Goal: Task Accomplishment & Management: Manage account settings

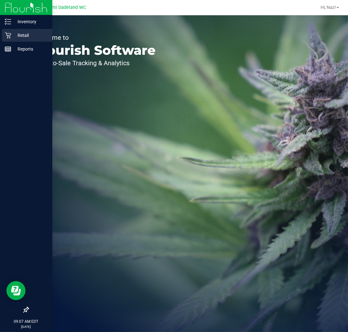
click at [21, 35] on p "Retail" at bounding box center [30, 36] width 38 height 8
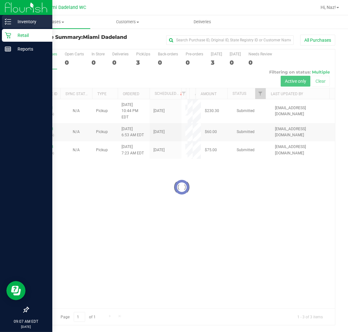
click at [40, 23] on p "Inventory" at bounding box center [30, 22] width 38 height 8
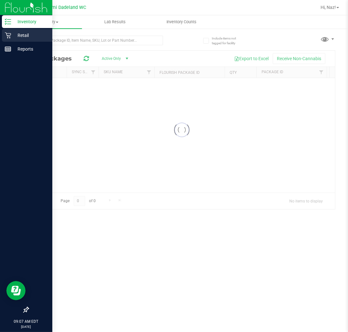
click at [16, 37] on p "Retail" at bounding box center [30, 36] width 38 height 8
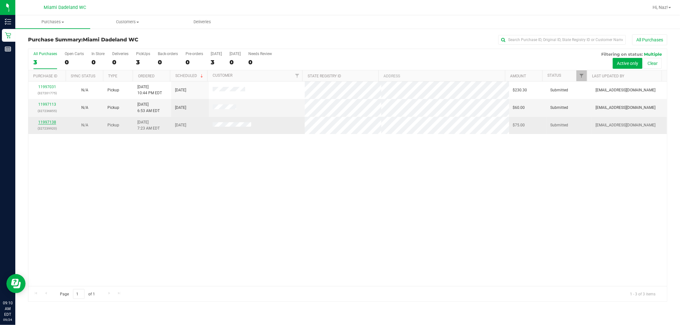
click at [47, 124] on link "11997138" at bounding box center [47, 122] width 18 height 4
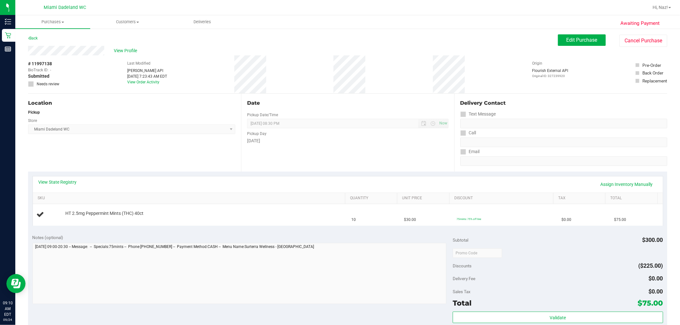
click at [308, 168] on div "Date Pickup Date/Time 09/24/2025 Now 09/24/2025 08:30 PM Now Pickup Day Wednesd…" at bounding box center [347, 133] width 213 height 78
click at [59, 180] on link "View State Registry" at bounding box center [58, 182] width 38 height 6
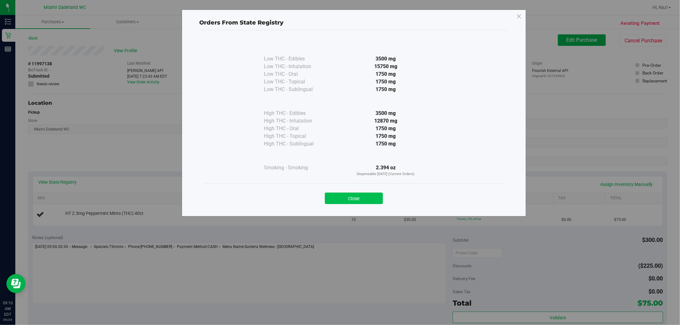
click at [330, 196] on button "Close" at bounding box center [354, 198] width 58 height 11
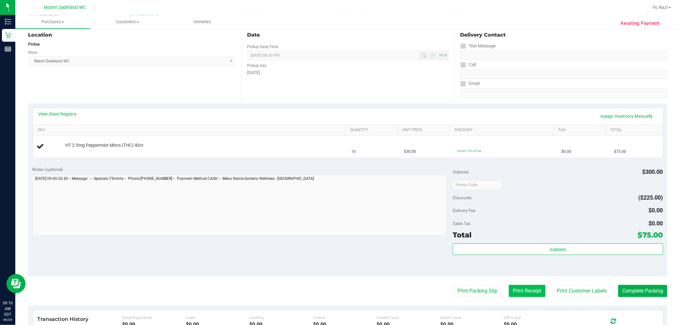
scroll to position [141, 0]
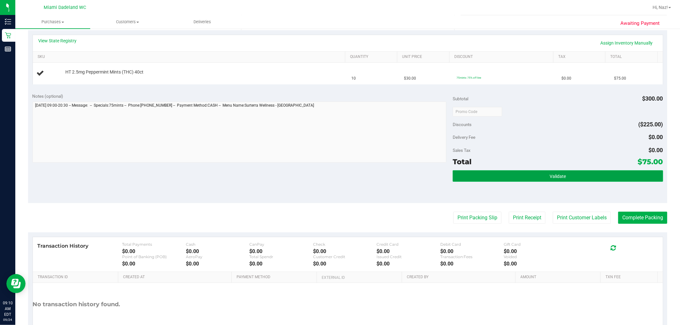
click at [347, 173] on button "Validate" at bounding box center [557, 175] width 210 height 11
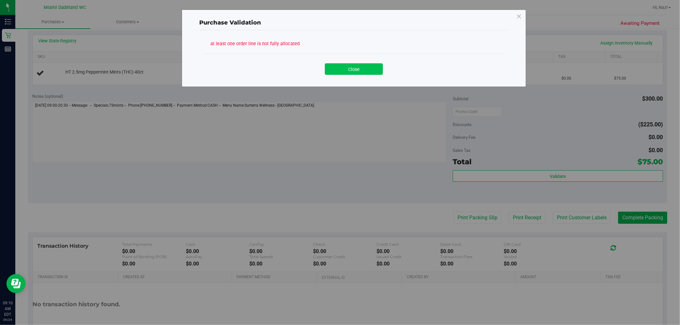
click at [347, 69] on button "Close" at bounding box center [354, 68] width 58 height 11
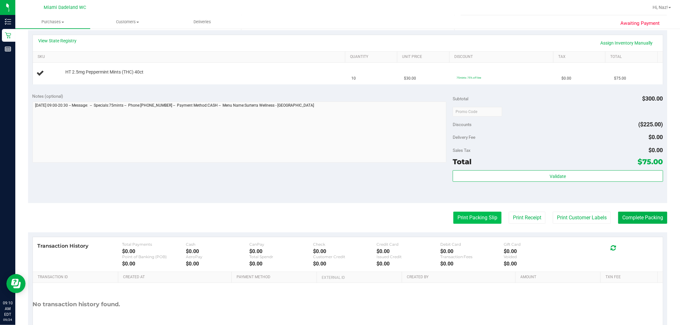
click at [347, 218] on button "Print Packing Slip" at bounding box center [477, 218] width 48 height 12
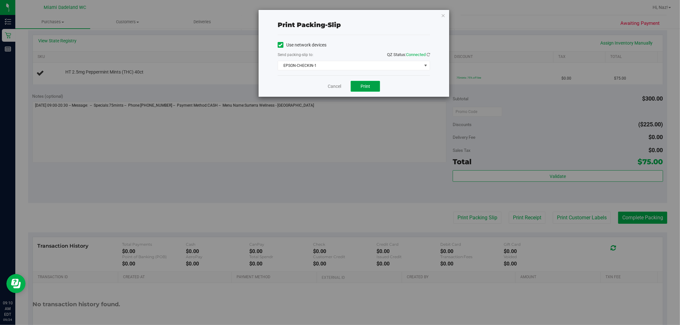
click at [347, 84] on button "Print" at bounding box center [364, 86] width 29 height 11
click at [347, 71] on div "Use network devices Send packing-slip to: QZ Status: Connected EPSON-CHECKIN-1 …" at bounding box center [354, 55] width 152 height 40
click at [347, 70] on span "EPSON-CHECKIN-1" at bounding box center [350, 65] width 144 height 9
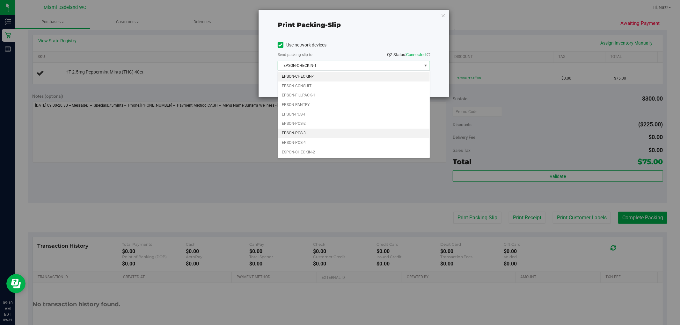
click at [324, 135] on li "EPSON-POS-3" at bounding box center [354, 134] width 152 height 10
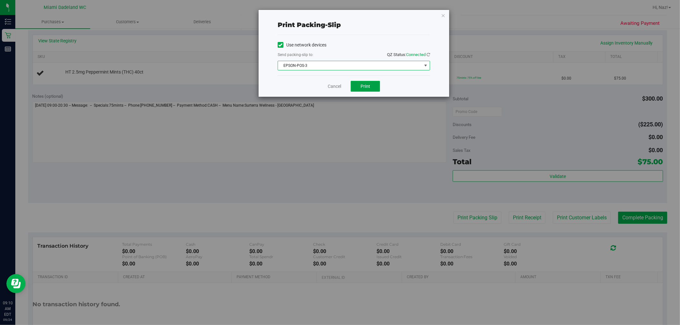
click at [347, 85] on span "Print" at bounding box center [365, 86] width 10 height 5
click at [347, 86] on button "Print" at bounding box center [364, 86] width 29 height 11
click at [332, 89] on link "Cancel" at bounding box center [334, 86] width 13 height 7
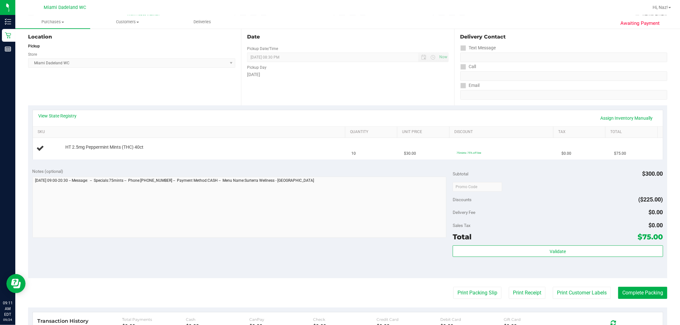
scroll to position [69, 0]
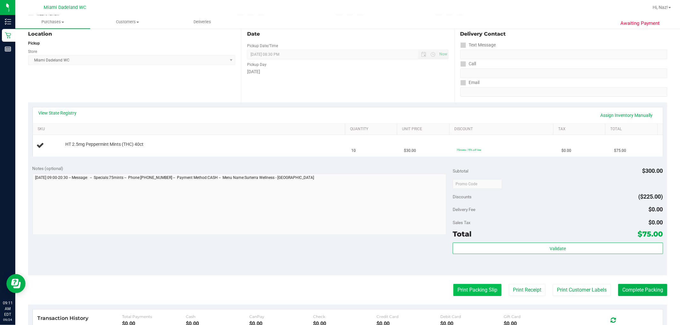
click at [347, 290] on button "Print Packing Slip" at bounding box center [477, 290] width 48 height 12
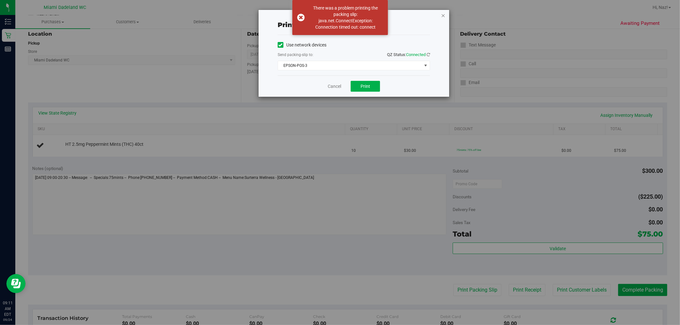
click at [347, 12] on icon "button" at bounding box center [443, 15] width 4 height 8
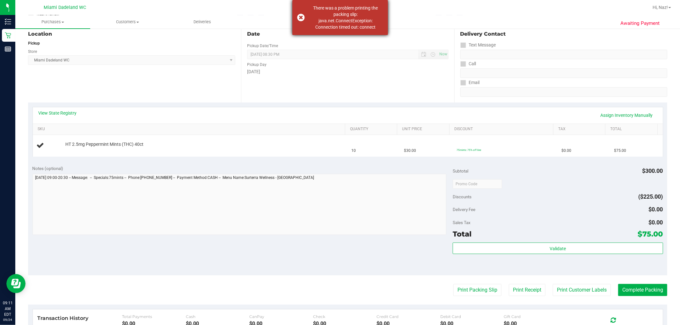
click at [302, 19] on div "There was a problem printing the packing slip: java.net.ConnectException: Conne…" at bounding box center [340, 17] width 96 height 35
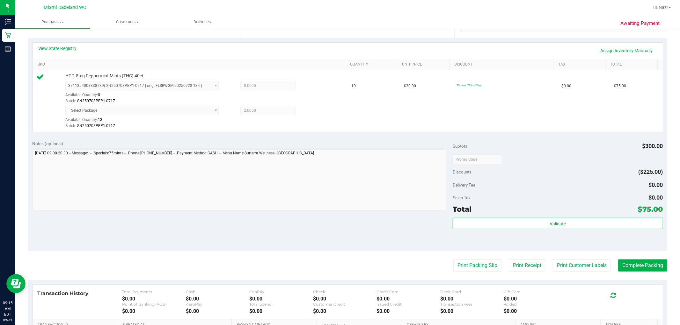
scroll to position [196, 0]
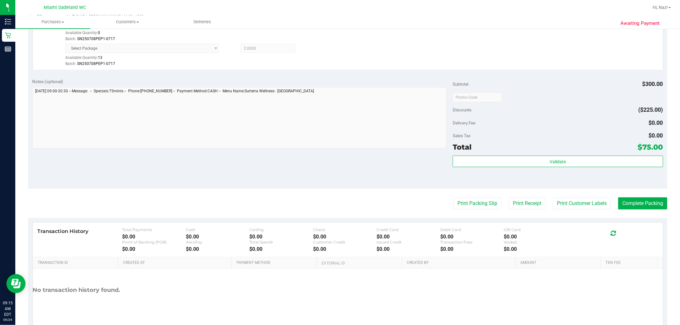
click at [347, 212] on purchase-details "Back Edit Purchase Cancel Purchase View Profile # 11997138 BioTrack ID: - Submi…" at bounding box center [347, 87] width 639 height 499
click at [347, 199] on button "Complete Packing" at bounding box center [642, 204] width 49 height 12
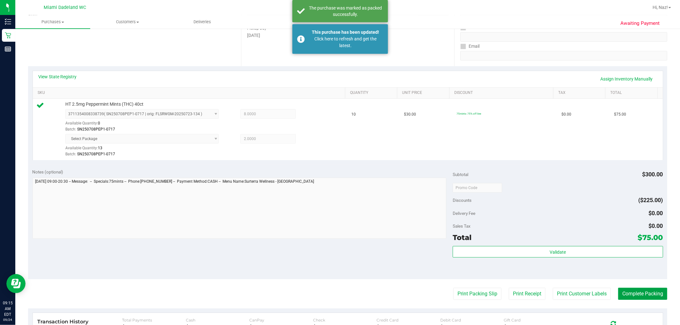
scroll to position [0, 0]
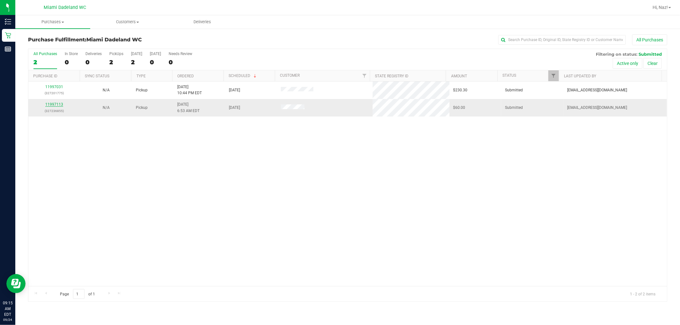
click at [49, 105] on link "11997113" at bounding box center [54, 104] width 18 height 4
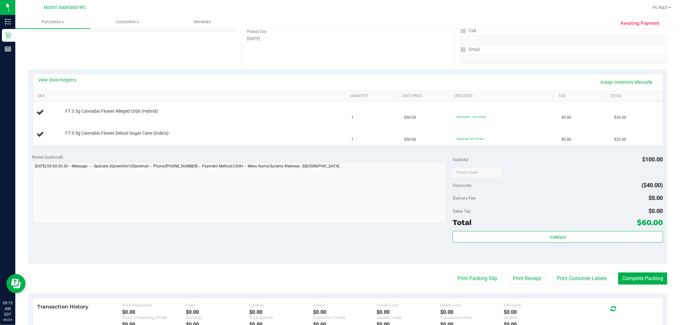
scroll to position [106, 0]
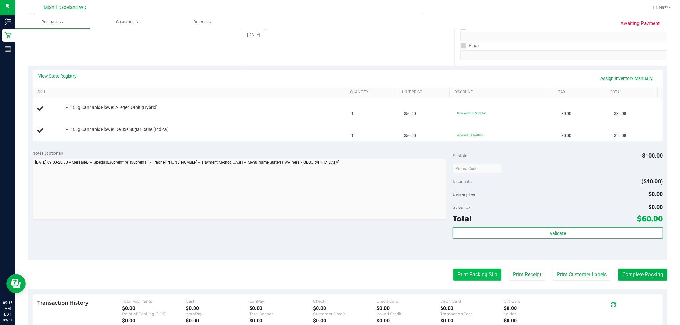
click at [347, 272] on button "Print Packing Slip" at bounding box center [477, 275] width 48 height 12
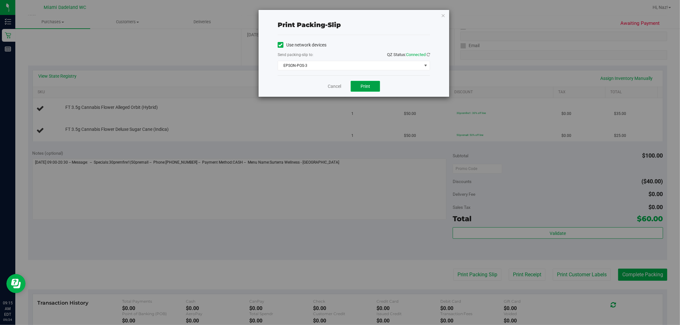
click at [347, 84] on span "Print" at bounding box center [365, 86] width 10 height 5
click at [330, 84] on link "Cancel" at bounding box center [334, 86] width 13 height 7
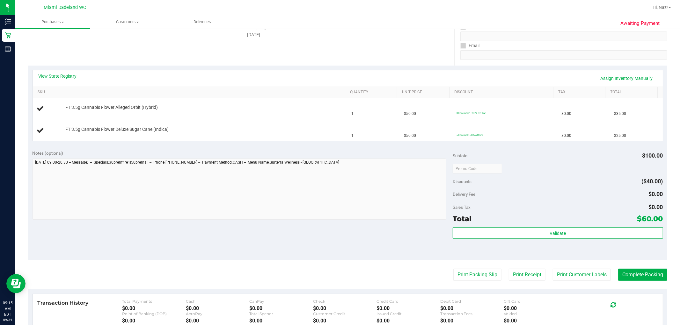
click at [347, 269] on button "Print Packing Slip" at bounding box center [477, 275] width 48 height 12
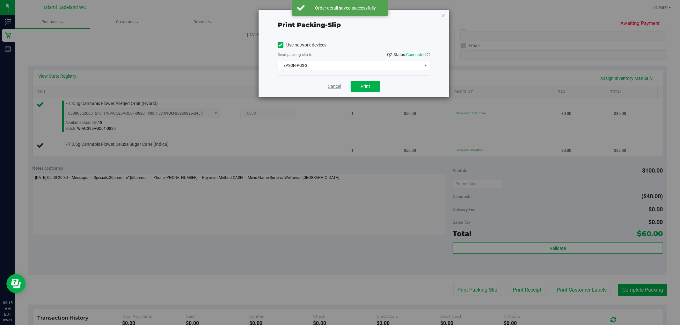
click at [335, 85] on link "Cancel" at bounding box center [334, 86] width 13 height 7
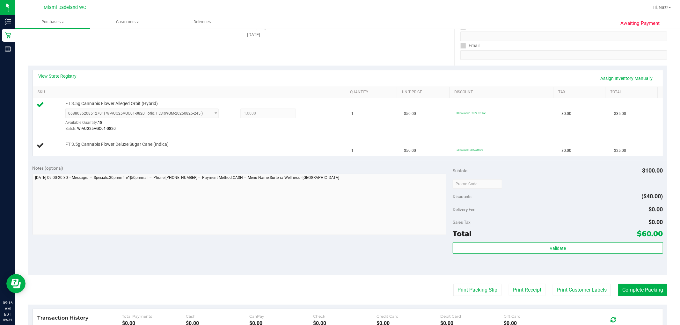
click at [347, 284] on button "Print Packing Slip" at bounding box center [477, 290] width 48 height 12
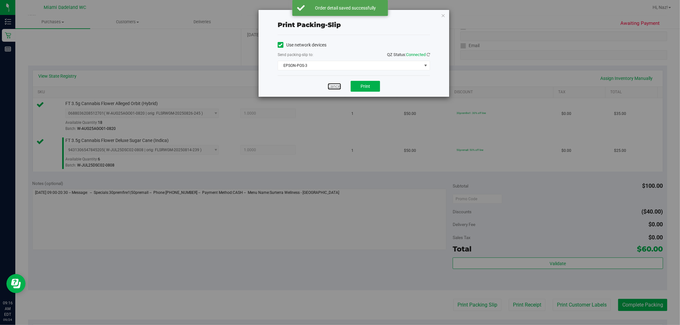
click at [333, 85] on link "Cancel" at bounding box center [334, 86] width 13 height 7
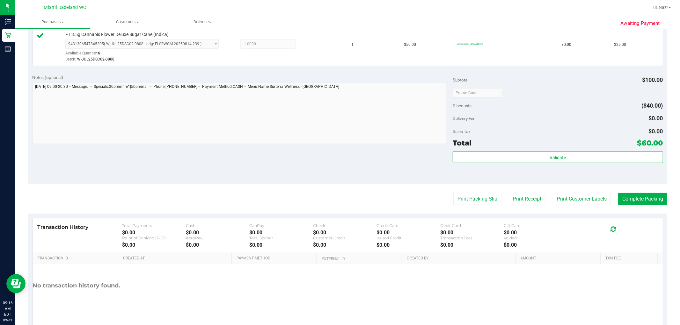
scroll to position [141, 0]
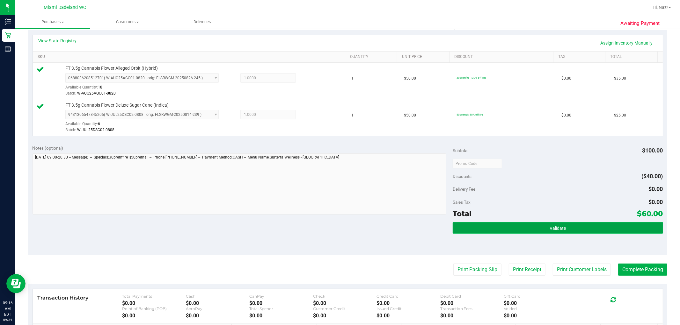
click at [347, 227] on button "Validate" at bounding box center [557, 227] width 210 height 11
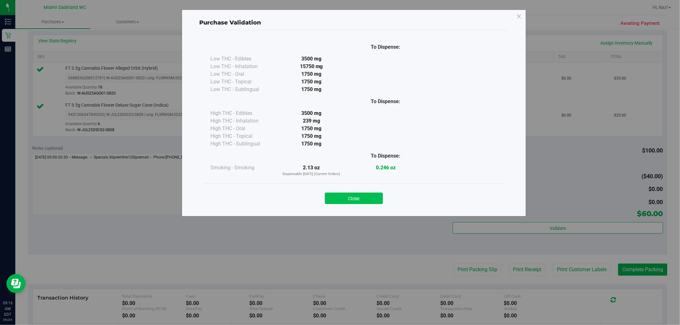
click at [342, 200] on button "Close" at bounding box center [354, 198] width 58 height 11
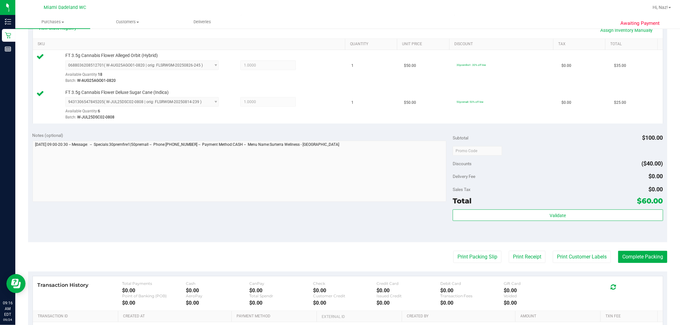
scroll to position [177, 0]
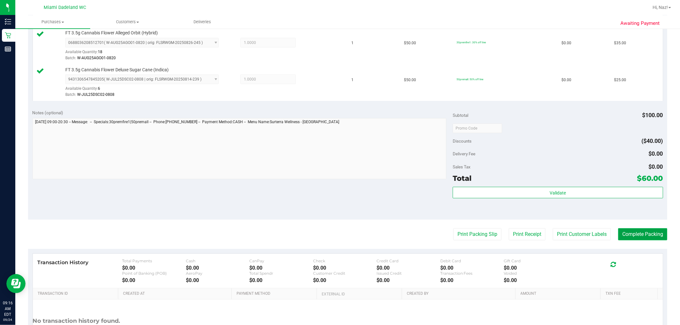
click at [347, 235] on button "Complete Packing" at bounding box center [642, 234] width 49 height 12
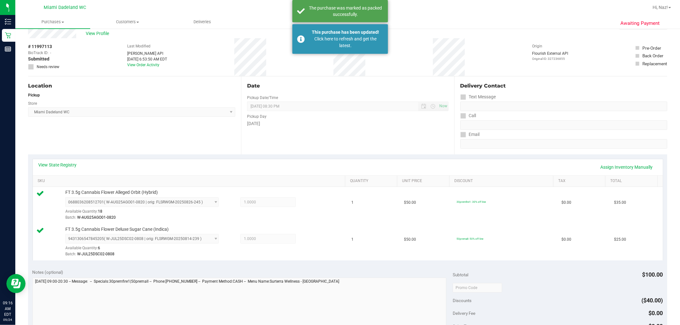
scroll to position [0, 0]
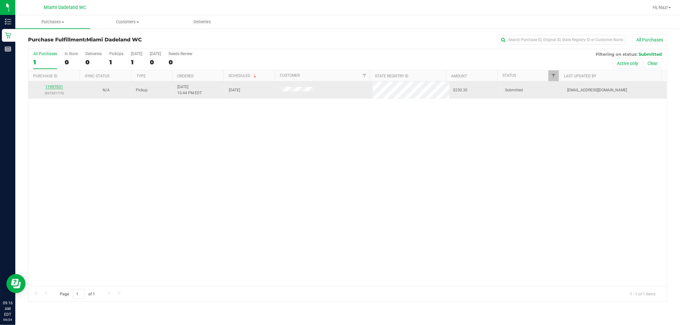
click at [49, 88] on link "11997031" at bounding box center [54, 87] width 18 height 4
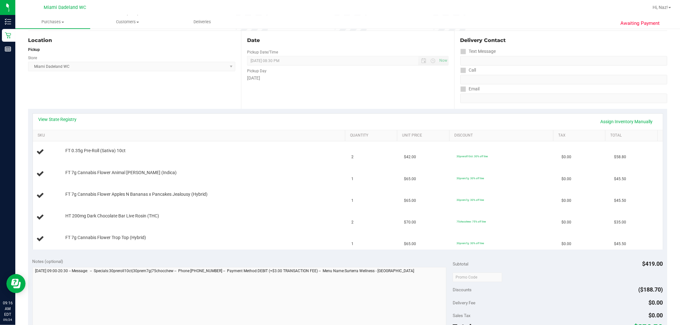
scroll to position [141, 0]
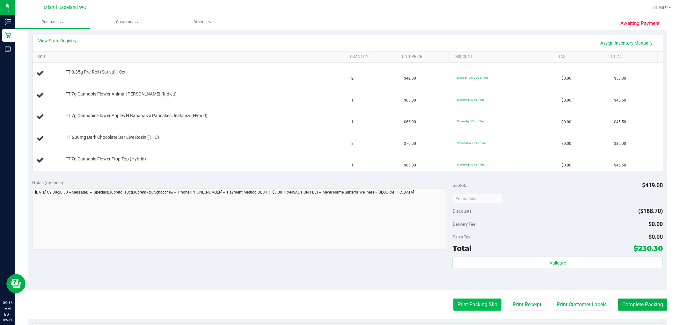
click at [347, 303] on button "Print Packing Slip" at bounding box center [477, 305] width 48 height 12
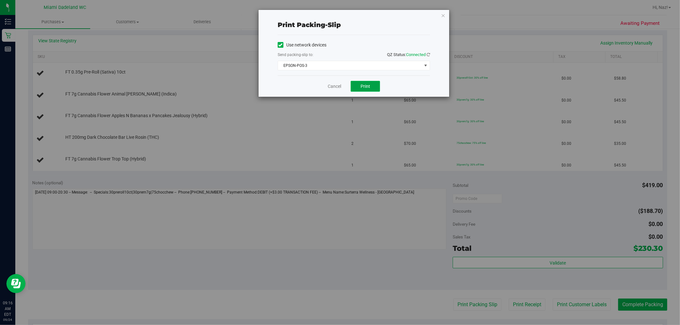
click at [347, 86] on span "Print" at bounding box center [365, 86] width 10 height 5
click at [337, 87] on link "Cancel" at bounding box center [334, 86] width 13 height 7
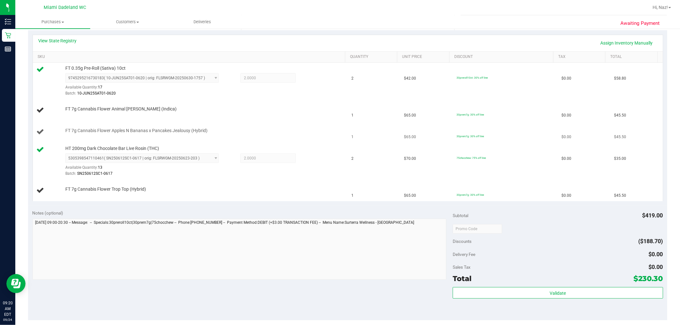
click at [299, 125] on td "FT 7g Cannabis Flower Apples N Bananas x Pancakes Jealousy (Hybrid)" at bounding box center [190, 132] width 315 height 22
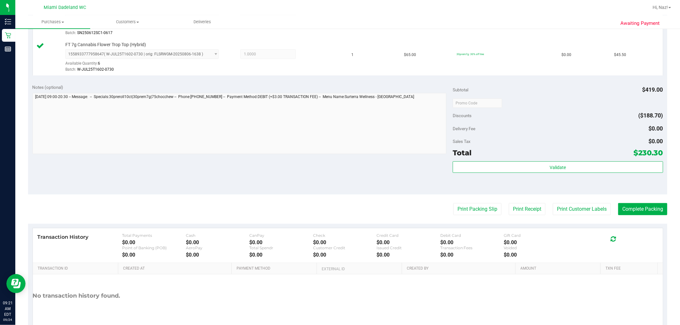
scroll to position [319, 0]
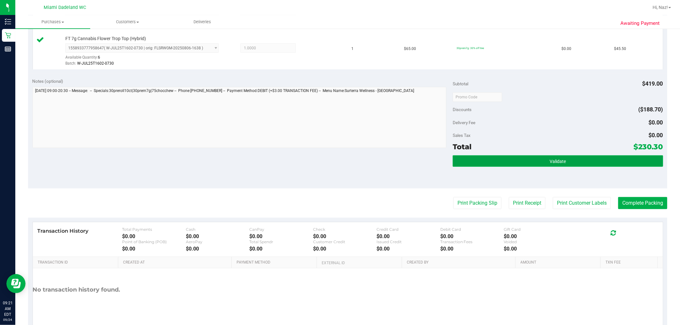
click at [347, 166] on button "Validate" at bounding box center [557, 160] width 210 height 11
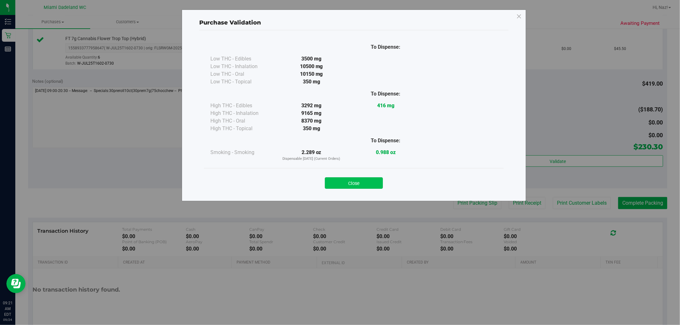
click at [347, 184] on button "Close" at bounding box center [354, 182] width 58 height 11
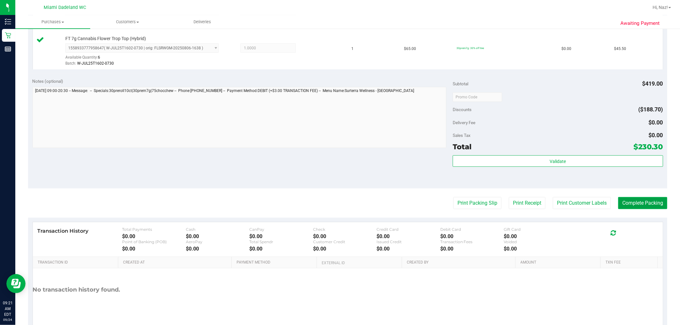
click at [347, 206] on button "Complete Packing" at bounding box center [642, 203] width 49 height 12
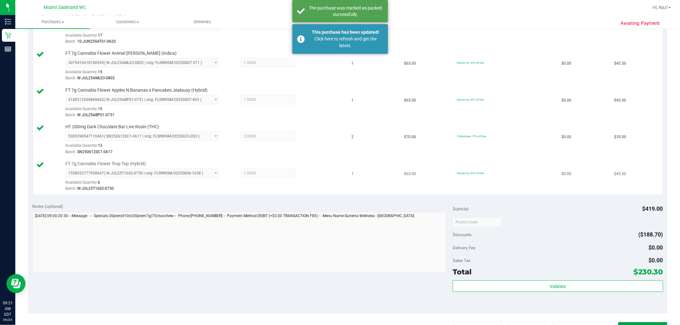
scroll to position [212, 0]
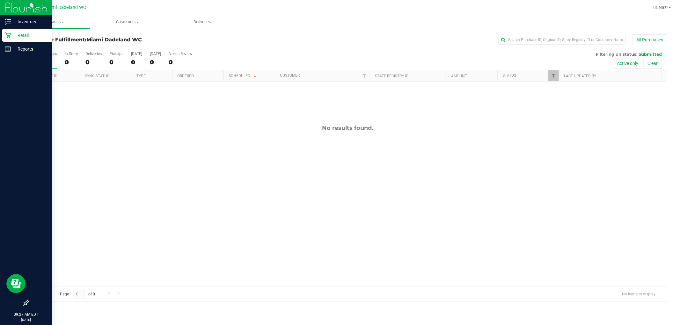
click at [42, 36] on p "Retail" at bounding box center [30, 36] width 38 height 8
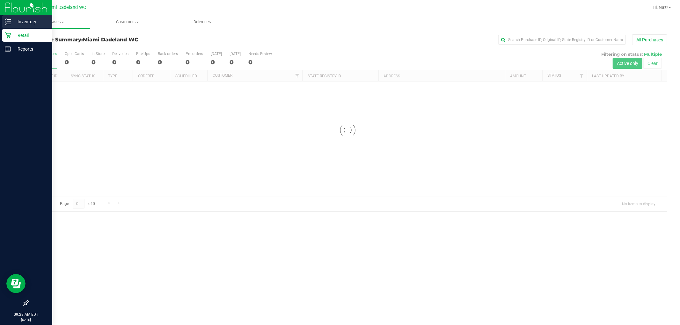
click at [25, 24] on p "Inventory" at bounding box center [30, 22] width 38 height 8
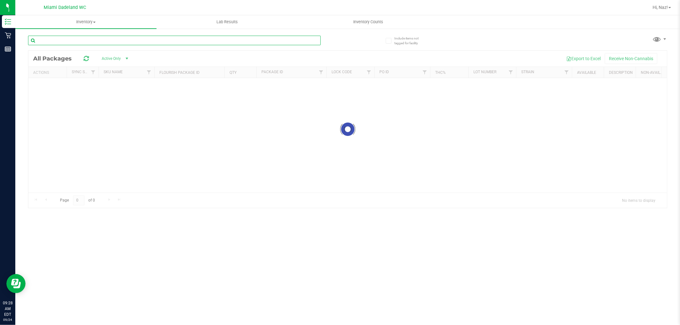
click at [110, 39] on input "text" at bounding box center [174, 41] width 292 height 10
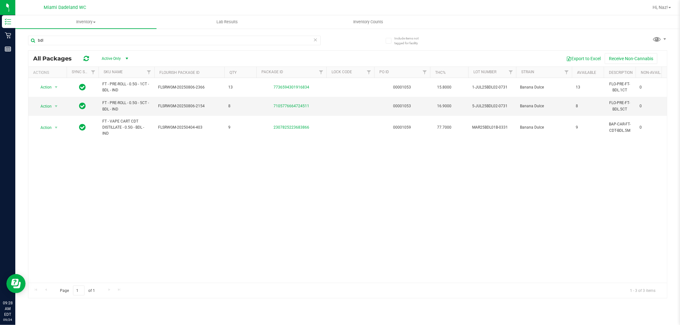
click at [202, 33] on div "bdl" at bounding box center [188, 40] width 320 height 20
click at [201, 39] on input "bdl" at bounding box center [174, 41] width 292 height 10
drag, startPoint x: 201, startPoint y: 39, endPoint x: 190, endPoint y: 40, distance: 11.2
click at [193, 40] on input "bdl" at bounding box center [174, 41] width 292 height 10
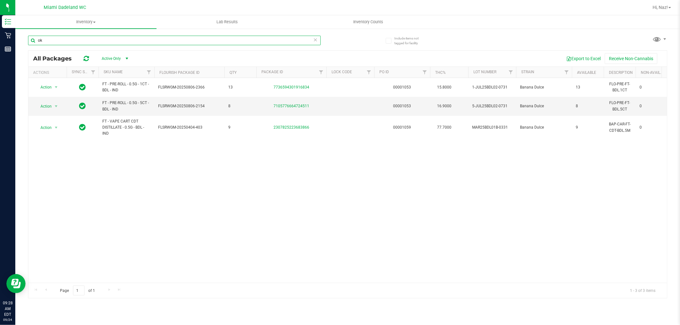
type input "o"
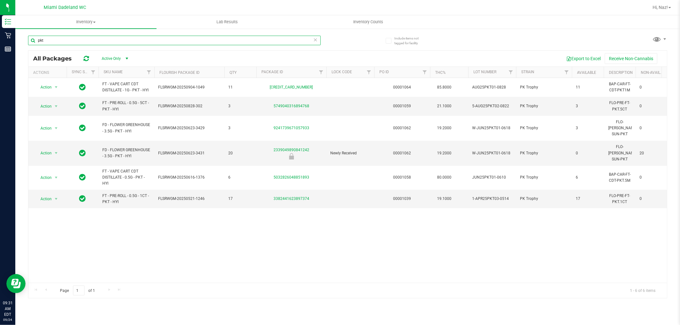
click at [209, 43] on input "pkt" at bounding box center [174, 41] width 292 height 10
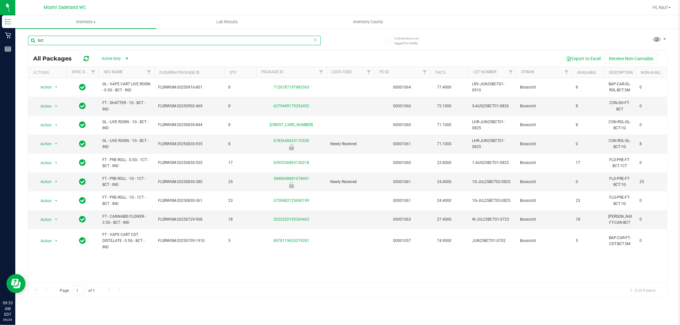
click at [97, 43] on input "bct" at bounding box center [174, 41] width 292 height 10
type input "b"
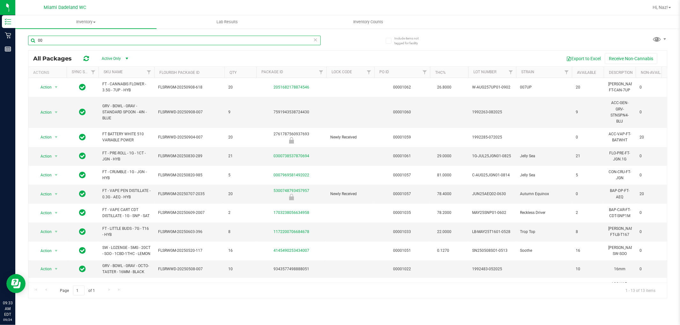
type input "0"
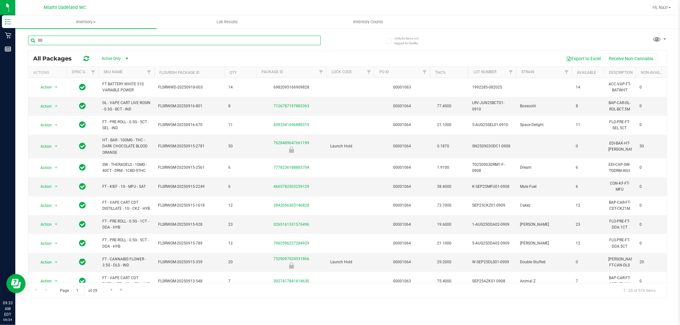
type input "007"
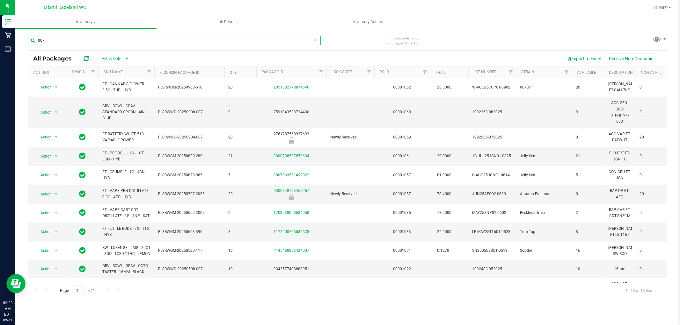
click at [123, 40] on input "007" at bounding box center [174, 41] width 292 height 10
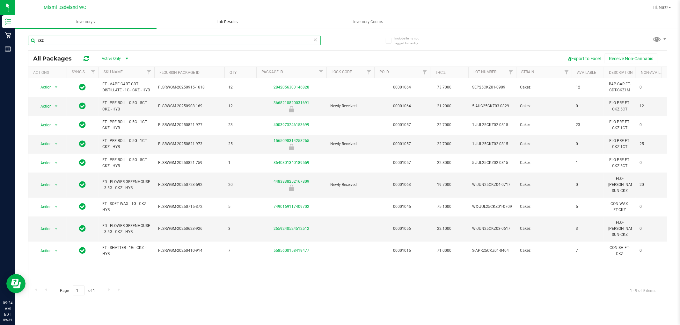
type input "ckz"
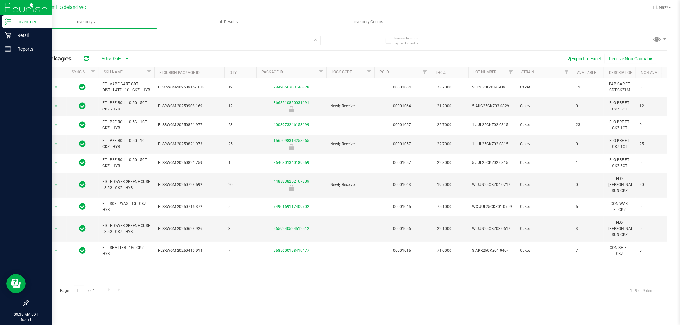
click at [23, 25] on div "Inventory" at bounding box center [27, 21] width 50 height 13
click at [28, 38] on p "Retail" at bounding box center [30, 36] width 38 height 8
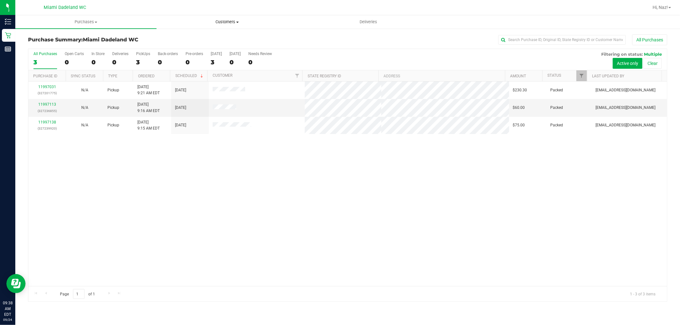
click at [240, 22] on span "Customers" at bounding box center [227, 22] width 141 height 6
click at [170, 36] on span "All customers" at bounding box center [179, 38] width 46 height 5
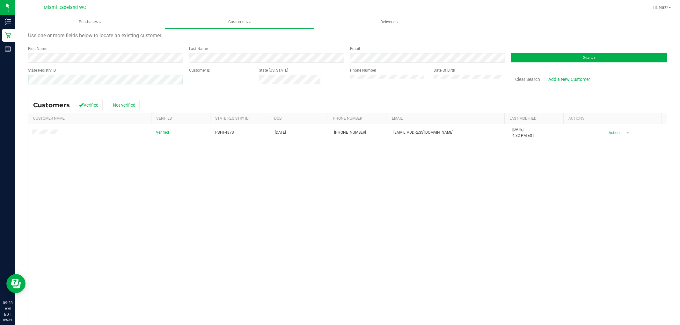
scroll to position [35, 0]
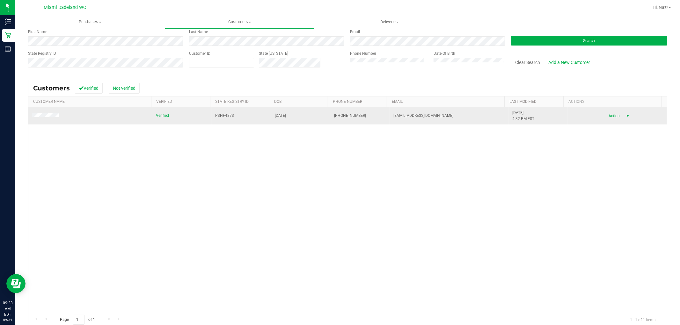
click at [347, 119] on span "Action" at bounding box center [617, 116] width 29 height 9
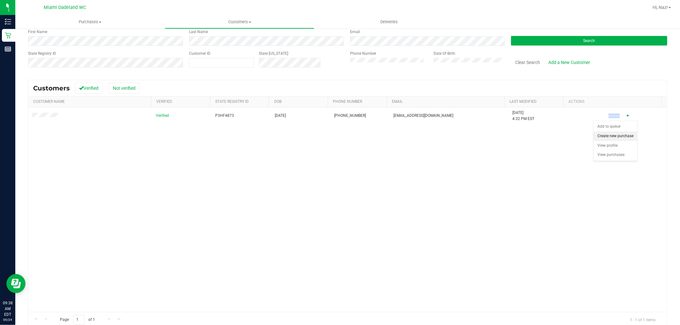
click at [347, 137] on li "Create new purchase" at bounding box center [615, 137] width 44 height 10
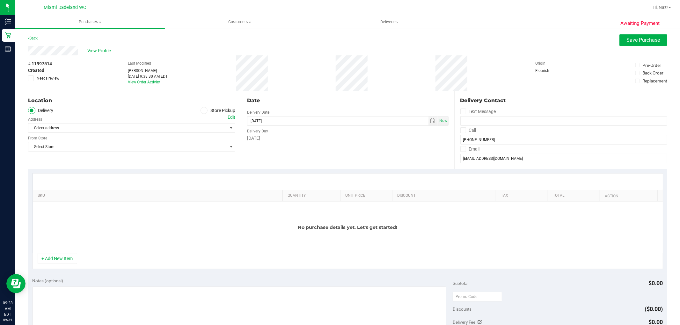
click at [215, 112] on label "Store Pickup" at bounding box center [217, 110] width 35 height 7
click at [0, 0] on input "Store Pickup" at bounding box center [0, 0] width 0 height 0
click at [347, 115] on div "Date Pickup Date/Time 09/24/2025 Now 09/24/2025 09:38 AM Now Pickup Day Wednesd…" at bounding box center [347, 130] width 213 height 78
click at [347, 117] on input "09/24/2025 09:38 AM" at bounding box center [337, 121] width 181 height 9
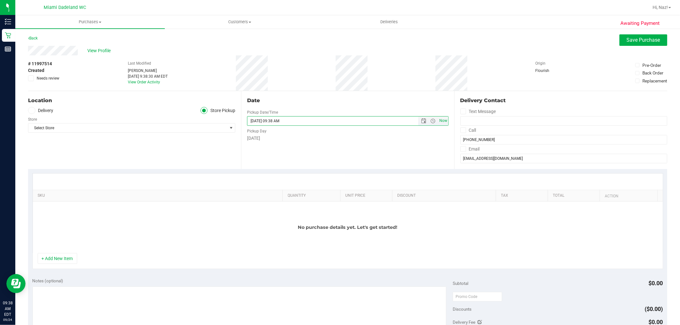
click at [347, 123] on span "Now" at bounding box center [442, 120] width 11 height 9
click at [326, 118] on input "09/24/2025 09:38 AM" at bounding box center [337, 121] width 181 height 9
click at [347, 94] on div "Date Pickup Date/Time 09/24/2025 Now 09/24/2025 09:38 AM Now Pickup Day Wednesd…" at bounding box center [347, 130] width 213 height 78
click at [77, 131] on span "Select Store" at bounding box center [127, 128] width 198 height 9
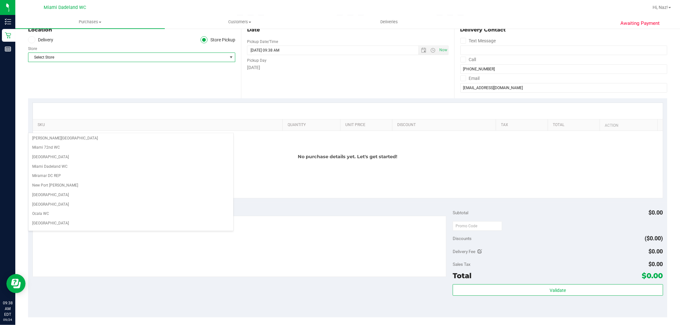
scroll to position [212, 0]
click at [68, 164] on li "Miami Dadeland WC" at bounding box center [130, 164] width 205 height 10
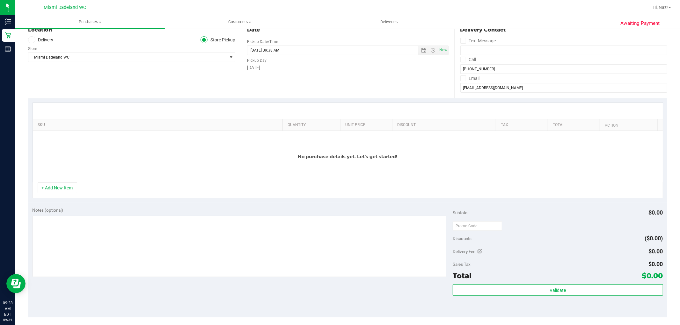
click at [153, 115] on div at bounding box center [348, 111] width 630 height 16
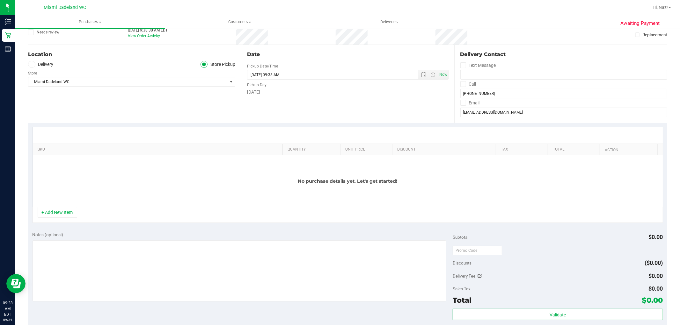
scroll to position [0, 0]
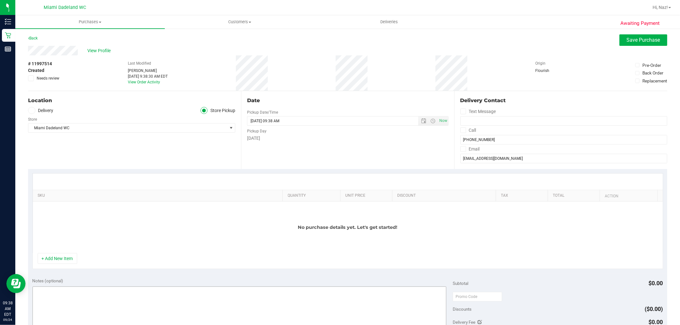
click at [58, 259] on button "+ Add New Item" at bounding box center [58, 258] width 40 height 11
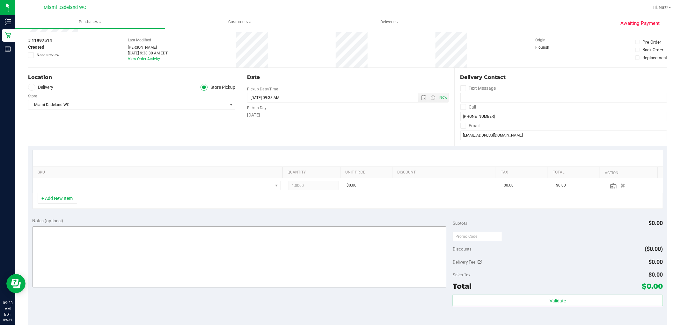
scroll to position [71, 0]
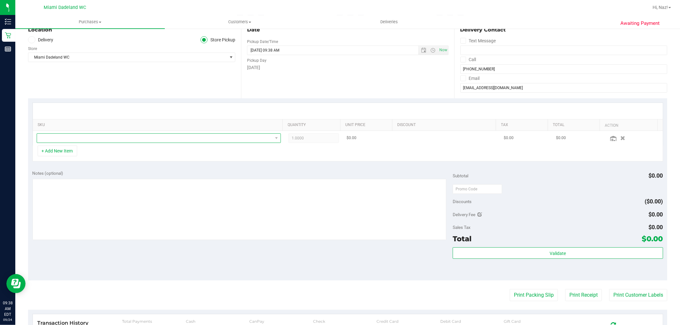
click at [85, 133] on span "NO DATA FOUND" at bounding box center [159, 138] width 244 height 10
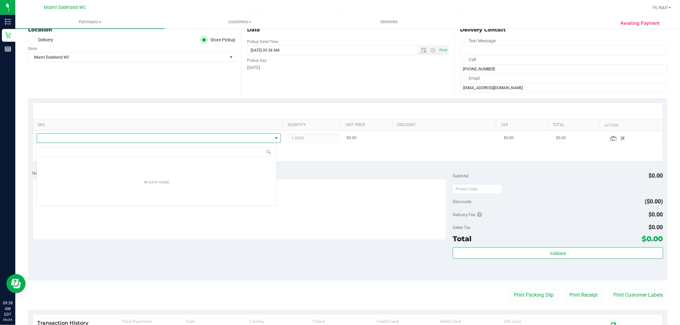
scroll to position [10, 240]
click at [86, 136] on span "NO DATA FOUND" at bounding box center [154, 138] width 235 height 9
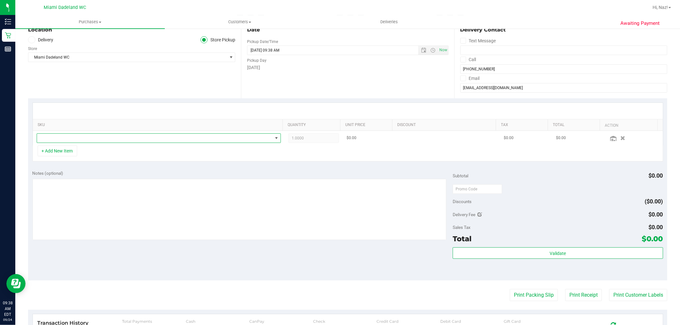
click at [86, 136] on span at bounding box center [154, 138] width 235 height 9
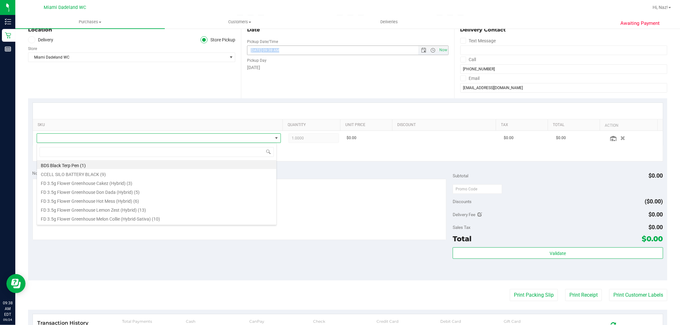
click at [347, 45] on div "Date Pickup Date/Time 09/24/2025 Now 09/24/2025 09:38 AM Now Pickup Day Wednesd…" at bounding box center [347, 59] width 213 height 78
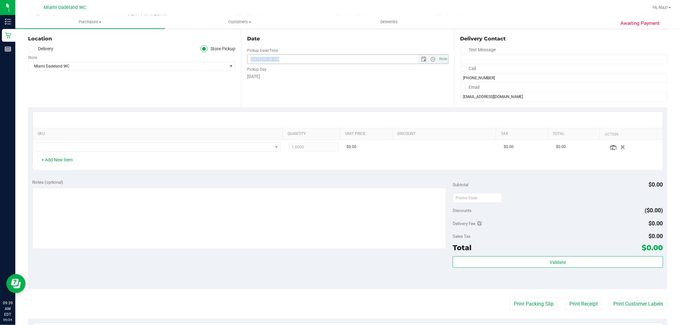
scroll to position [35, 0]
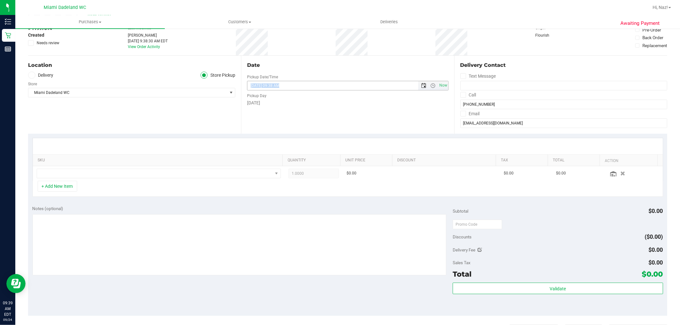
click at [347, 85] on span "Open the date view" at bounding box center [423, 85] width 5 height 5
click at [323, 133] on purchase-details "Back Save Purchase View Profile # 11997514 Created Needs review Last Modified N…" at bounding box center [347, 231] width 639 height 465
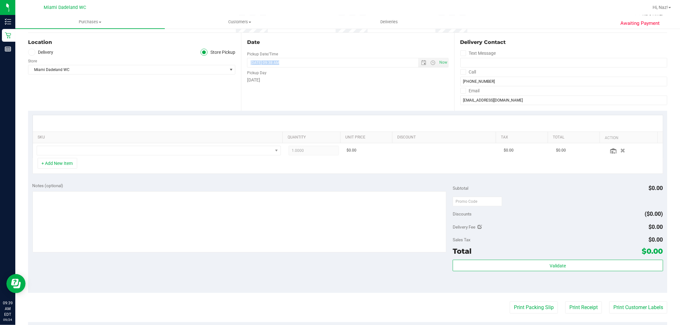
scroll to position [71, 0]
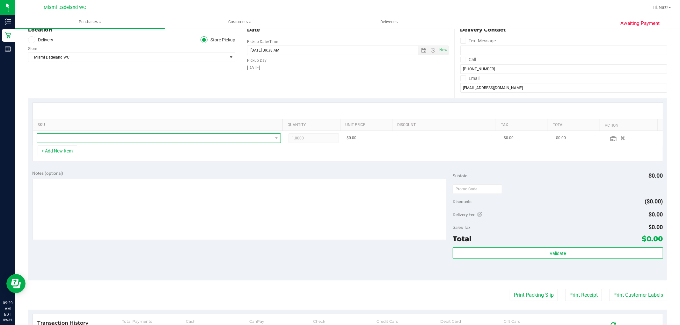
click at [85, 138] on span "NO DATA FOUND" at bounding box center [154, 138] width 235 height 9
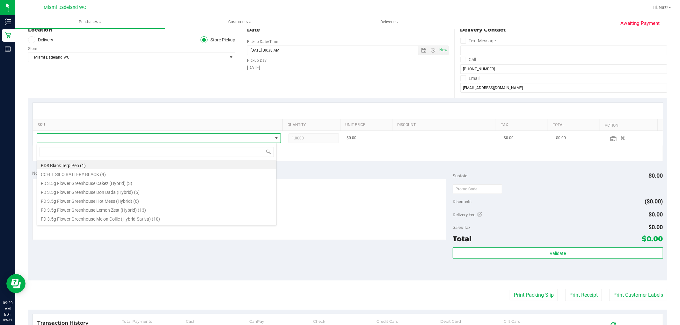
scroll to position [10, 240]
click at [69, 152] on input at bounding box center [157, 152] width 234 height 10
type input "m"
type input "mbl"
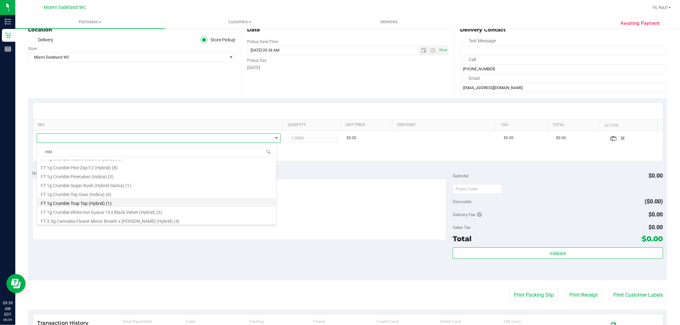
scroll to position [43, 0]
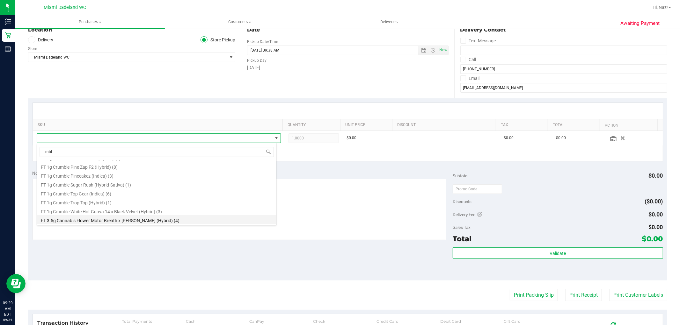
click at [176, 223] on li "FT 3.5g Cannabis Flower Motor Breath x Mike Larry (Hybrid) (4)" at bounding box center [156, 219] width 239 height 9
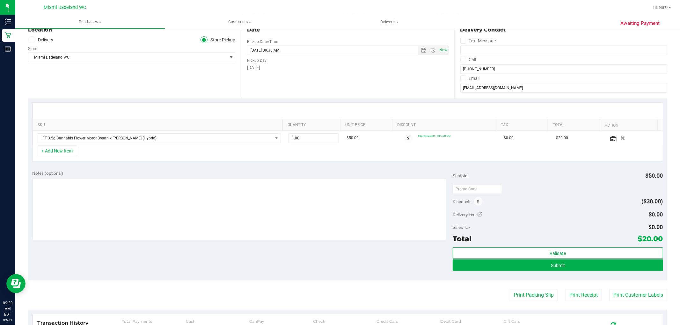
click at [162, 165] on div "SKU Quantity Unit Price Discount Tax Total Action FT 3.5g Cannabis Flower Motor…" at bounding box center [347, 132] width 639 height 68
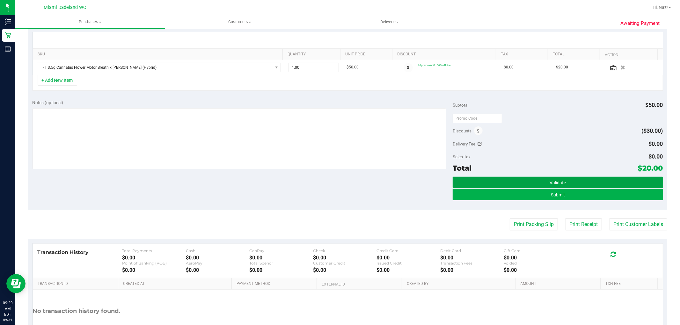
click at [347, 184] on span "Validate" at bounding box center [557, 182] width 16 height 5
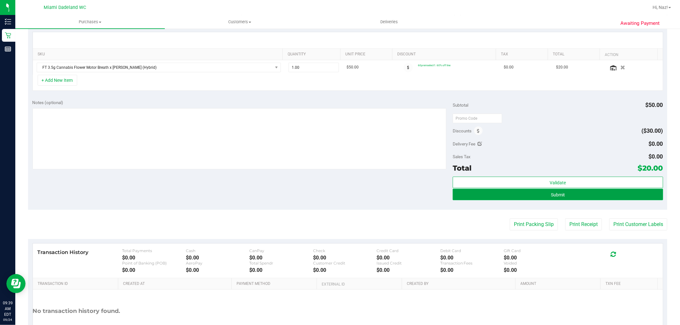
click at [347, 193] on button "Submit" at bounding box center [557, 194] width 210 height 11
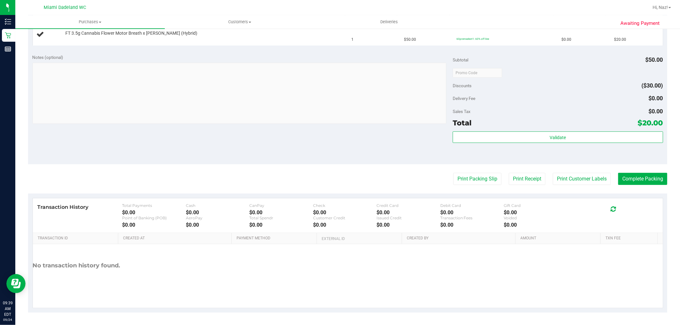
scroll to position [181, 0]
click at [347, 170] on purchase-details "Back Edit Purchase Cancel Purchase View Profile # 11997514 BioTrack ID: - Submi…" at bounding box center [347, 83] width 639 height 459
click at [347, 174] on button "Print Packing Slip" at bounding box center [477, 179] width 48 height 12
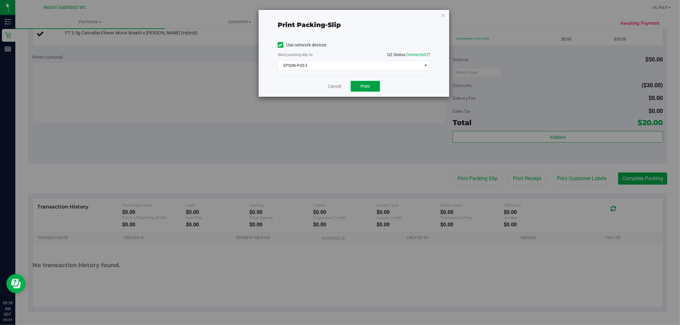
click at [347, 88] on span "Print" at bounding box center [365, 86] width 10 height 5
click at [340, 90] on link "Cancel" at bounding box center [334, 86] width 13 height 7
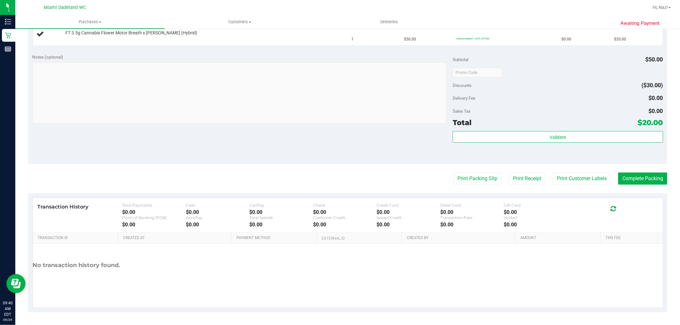
click at [347, 173] on button "Print Packing Slip" at bounding box center [477, 179] width 48 height 12
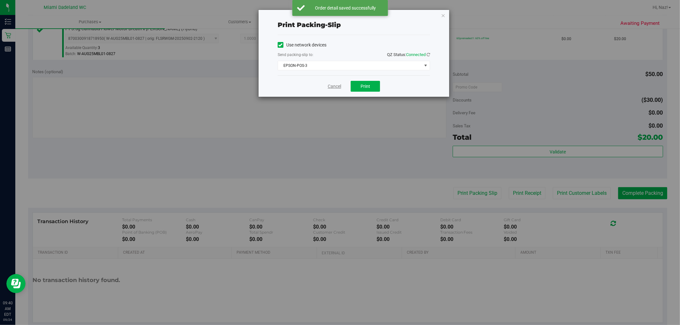
click at [335, 88] on link "Cancel" at bounding box center [334, 86] width 13 height 7
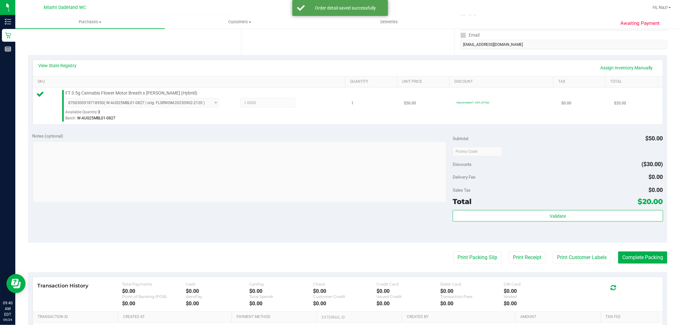
scroll to position [110, 0]
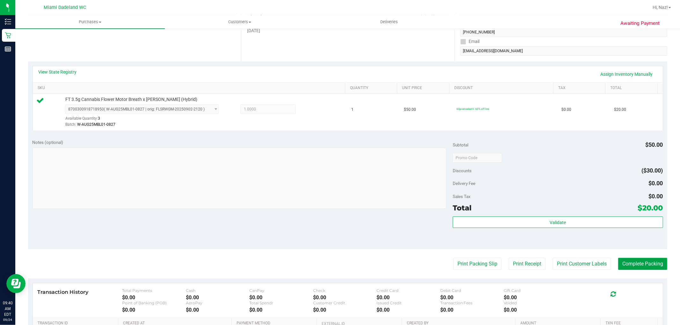
click at [347, 266] on button "Complete Packing" at bounding box center [642, 264] width 49 height 12
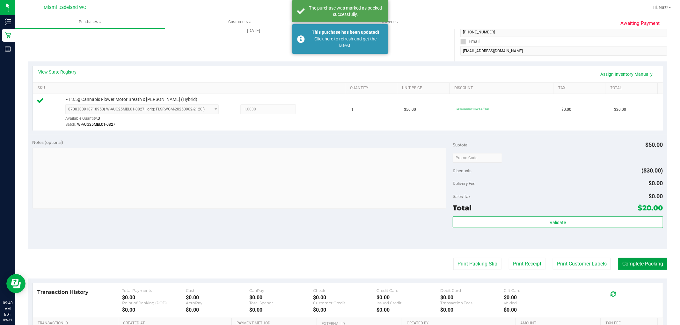
scroll to position [0, 0]
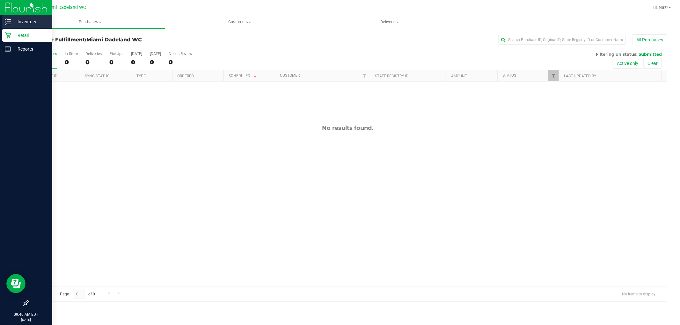
click at [22, 22] on p "Inventory" at bounding box center [30, 22] width 38 height 8
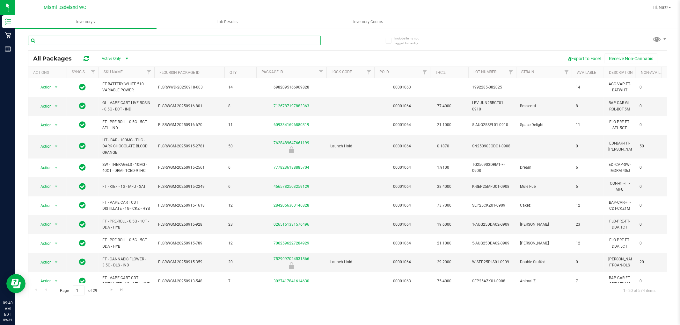
click at [148, 39] on input "text" at bounding box center [174, 41] width 292 height 10
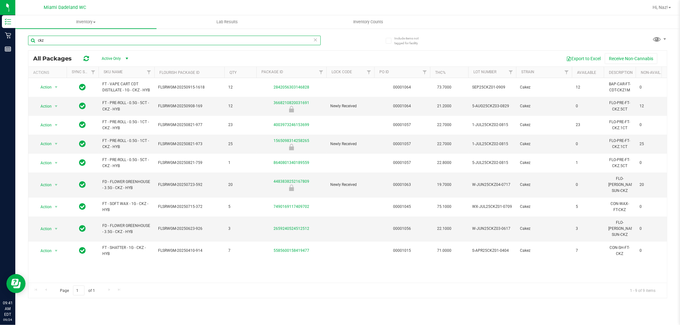
click at [132, 39] on input "ckz" at bounding box center [174, 41] width 292 height 10
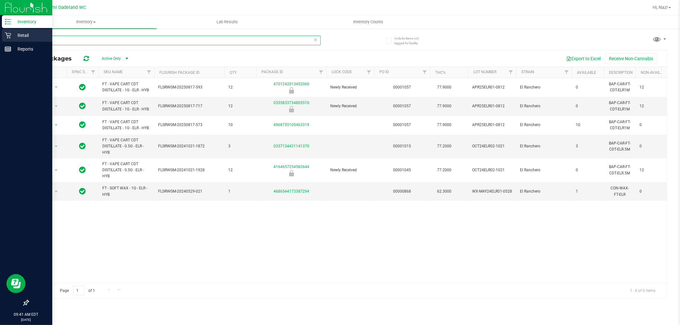
type input "e"
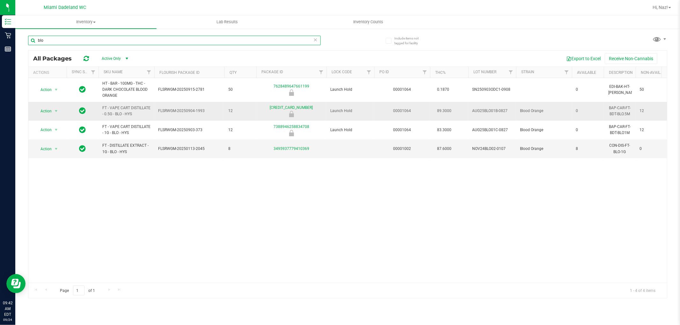
type input "blo"
click at [126, 116] on span "FT - VAPE CART DISTILLATE - 0.5G - BLO - HYS" at bounding box center [126, 111] width 48 height 12
click at [105, 48] on div "blo" at bounding box center [174, 43] width 292 height 15
drag, startPoint x: 102, startPoint y: 41, endPoint x: 99, endPoint y: 24, distance: 17.6
click at [99, 31] on div "blo" at bounding box center [188, 40] width 320 height 20
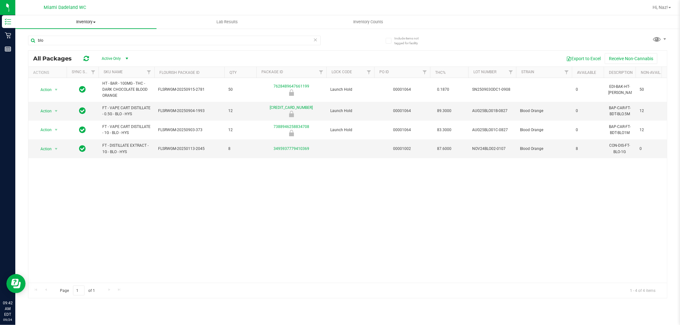
click at [98, 24] on span "Inventory" at bounding box center [85, 22] width 141 height 6
click at [96, 35] on li "All packages" at bounding box center [85, 39] width 141 height 8
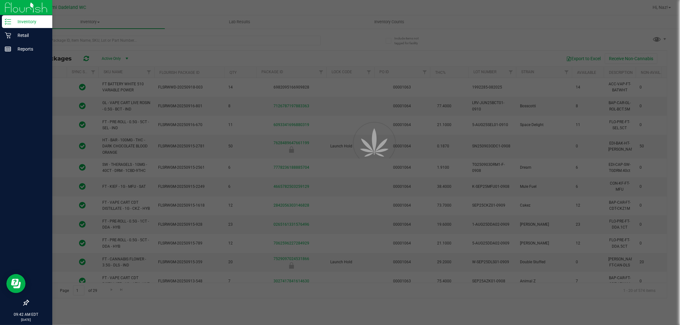
type input "2026-03-16"
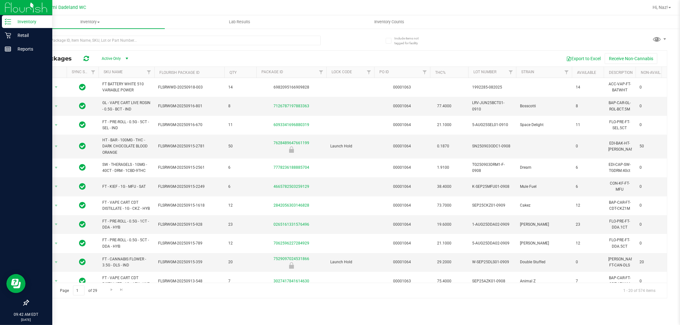
click at [29, 23] on p "Inventory" at bounding box center [30, 22] width 38 height 8
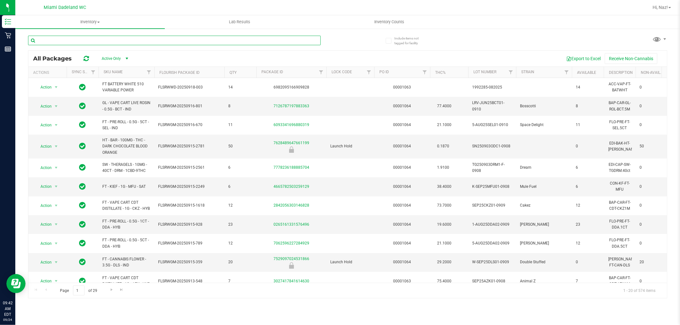
click at [71, 40] on input "text" at bounding box center [174, 41] width 292 height 10
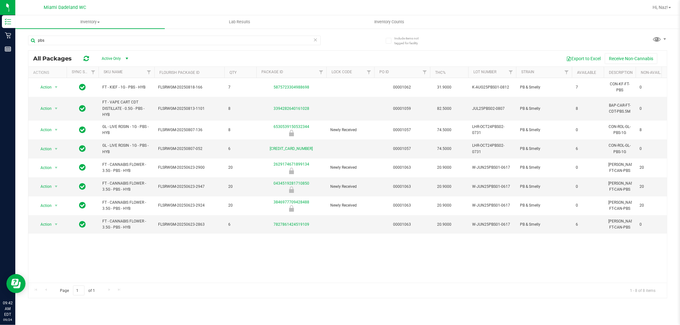
click at [120, 57] on span "Active Only" at bounding box center [113, 58] width 35 height 9
click at [160, 61] on div "Export to Excel Receive Non-Cannabis" at bounding box center [399, 58] width 526 height 11
click at [119, 39] on input "pbs" at bounding box center [174, 41] width 292 height 10
type input "p"
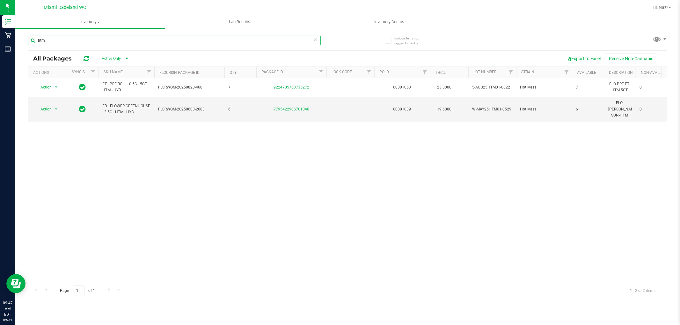
click at [210, 43] on input "htm" at bounding box center [174, 41] width 292 height 10
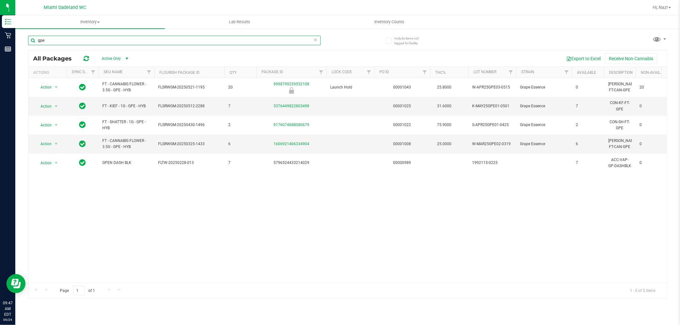
click at [119, 37] on input "gpe" at bounding box center [174, 41] width 292 height 10
click at [119, 38] on input "gpe" at bounding box center [174, 41] width 292 height 10
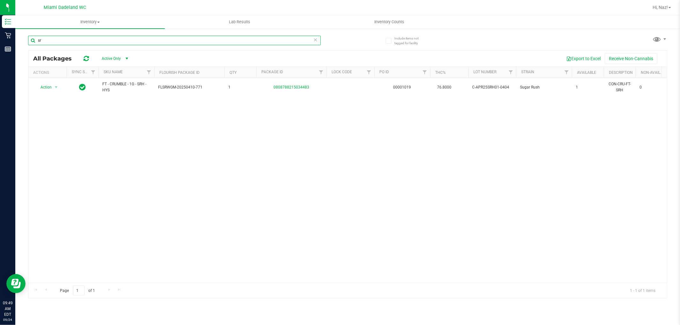
type input "s"
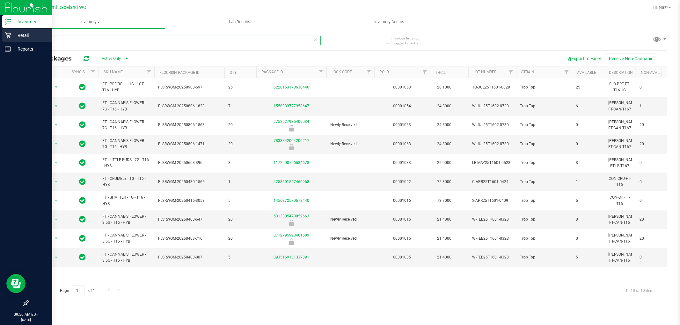
type input "t16"
click at [30, 33] on p "Retail" at bounding box center [30, 36] width 38 height 8
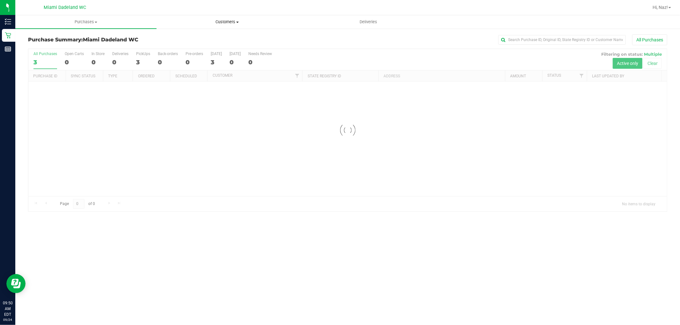
click at [212, 20] on span "Customers" at bounding box center [227, 22] width 141 height 6
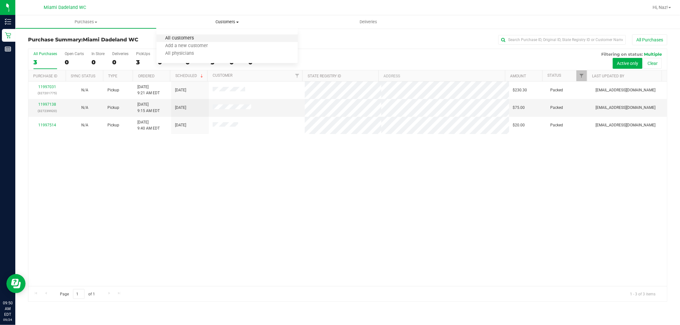
click at [186, 38] on span "All customers" at bounding box center [179, 38] width 46 height 5
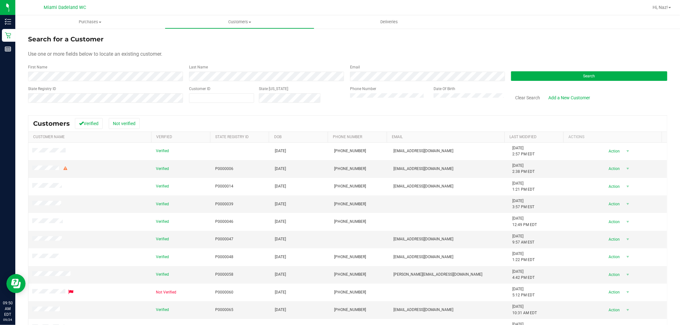
click at [125, 97] on div "State Registry ID" at bounding box center [106, 97] width 156 height 23
click at [347, 118] on div "Customers Verified Not verified" at bounding box center [347, 124] width 638 height 16
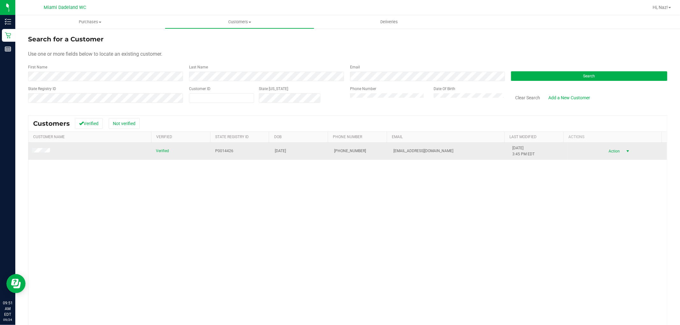
click at [347, 153] on span "Action" at bounding box center [613, 151] width 21 height 9
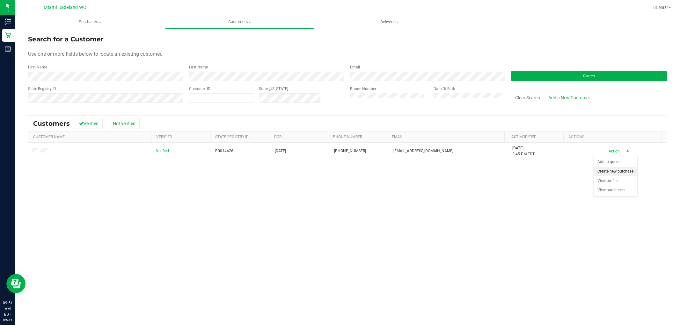
click at [347, 170] on li "Create new purchase" at bounding box center [615, 172] width 44 height 10
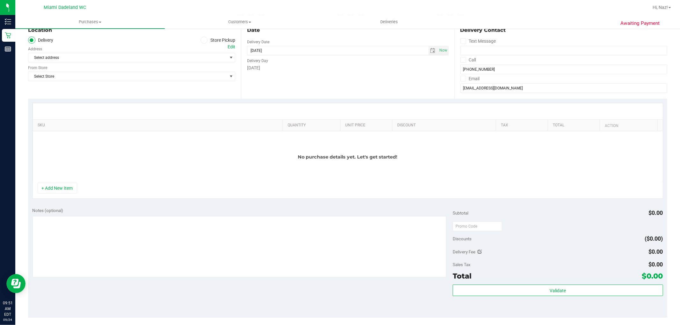
scroll to position [71, 0]
click at [208, 41] on label "Store Pickup" at bounding box center [217, 39] width 35 height 7
click at [0, 0] on input "Store Pickup" at bounding box center [0, 0] width 0 height 0
click at [277, 93] on div "Date Pickup Date/Time 09/24/2025 Now 09/24/2025 09:51 AM Now Pickup Day Wednesd…" at bounding box center [347, 59] width 213 height 78
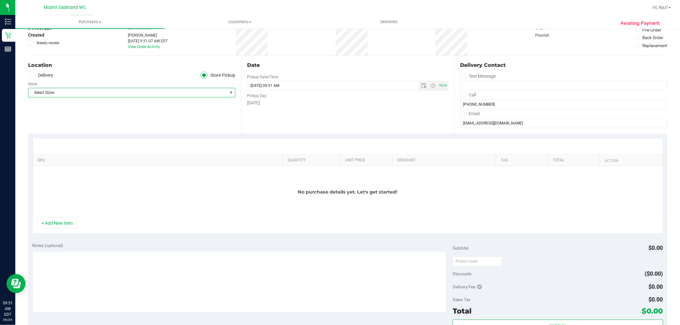
drag, startPoint x: 161, startPoint y: 93, endPoint x: 166, endPoint y: 94, distance: 5.6
click at [163, 93] on span "Select Store" at bounding box center [127, 92] width 198 height 9
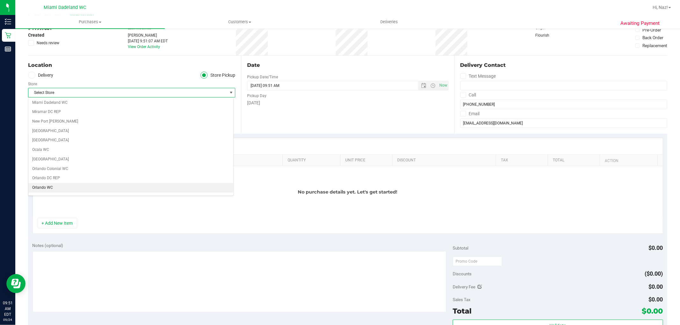
scroll to position [177, 0]
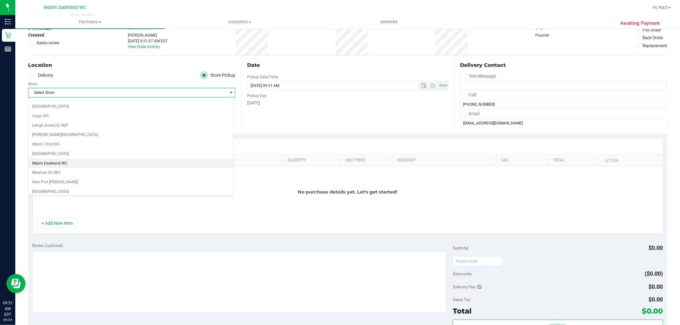
click at [51, 163] on li "Miami Dadeland WC" at bounding box center [130, 164] width 205 height 10
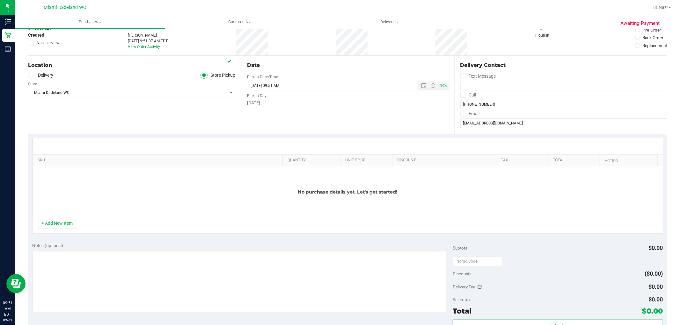
click at [158, 116] on div "Location Delivery Store Pickup Store Miami Dadeland WC Select Store Bonita Spri…" at bounding box center [134, 95] width 213 height 78
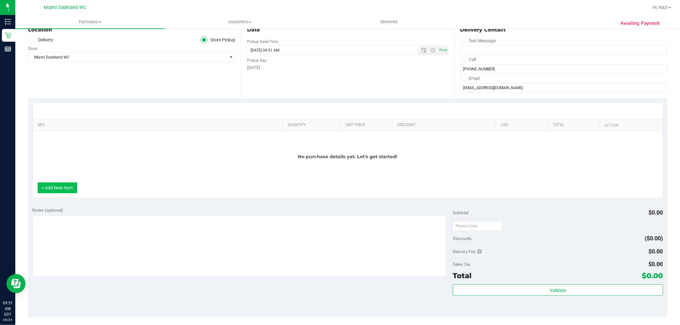
click at [59, 185] on button "+ Add New Item" at bounding box center [58, 188] width 40 height 11
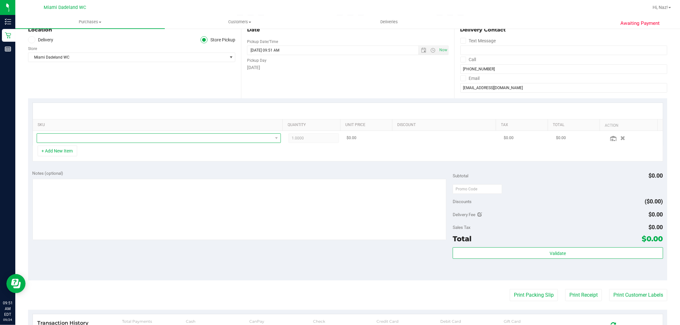
click at [82, 136] on span "NO DATA FOUND" at bounding box center [154, 138] width 235 height 9
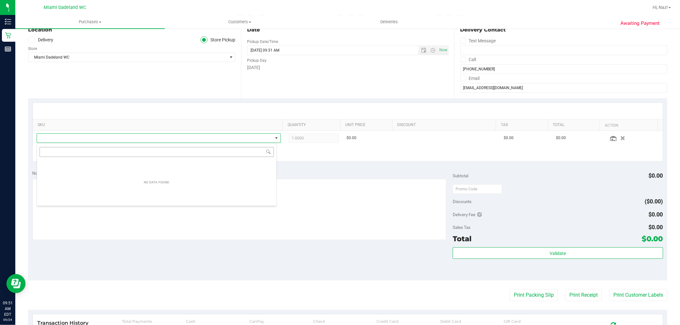
scroll to position [10, 240]
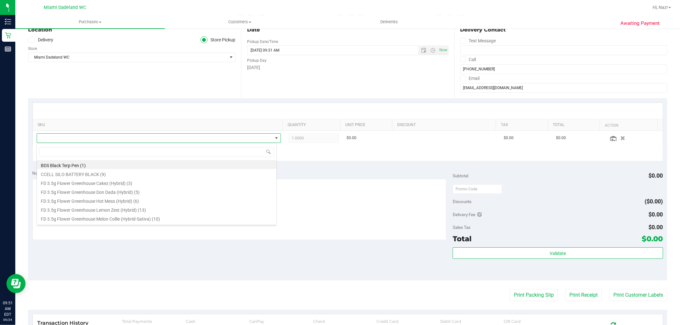
click at [66, 101] on div "SKU Quantity Unit Price Discount Tax Total Action 1.0000 1 $0.00 $0.00 $0.00 + …" at bounding box center [347, 132] width 639 height 68
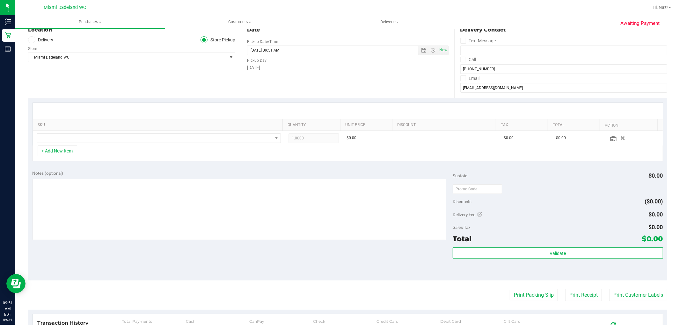
click at [139, 69] on div "Location Delivery Store Pickup Store Miami Dadeland WC Select Store Bonita Spri…" at bounding box center [134, 59] width 213 height 78
click at [347, 152] on div "+ Add New Item" at bounding box center [347, 154] width 630 height 16
click at [209, 144] on td at bounding box center [159, 138] width 252 height 15
click at [347, 157] on div "+ Add New Item" at bounding box center [347, 154] width 630 height 16
click at [59, 157] on div "+ Add New Item" at bounding box center [347, 154] width 630 height 16
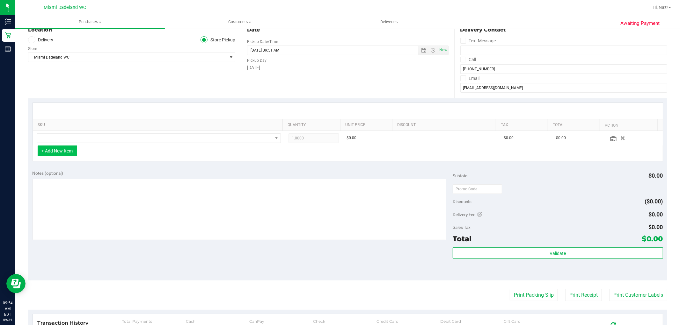
click at [59, 149] on button "+ Add New Item" at bounding box center [58, 151] width 40 height 11
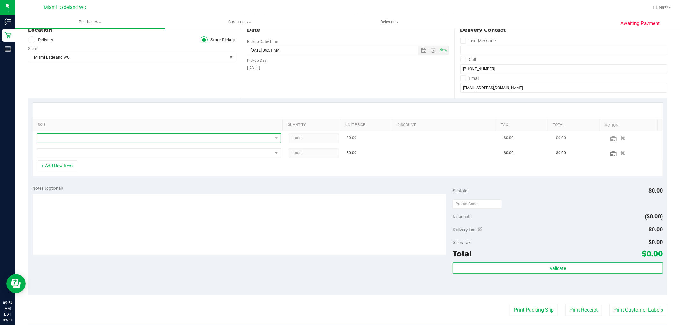
click at [64, 139] on span "NO DATA FOUND" at bounding box center [154, 138] width 235 height 9
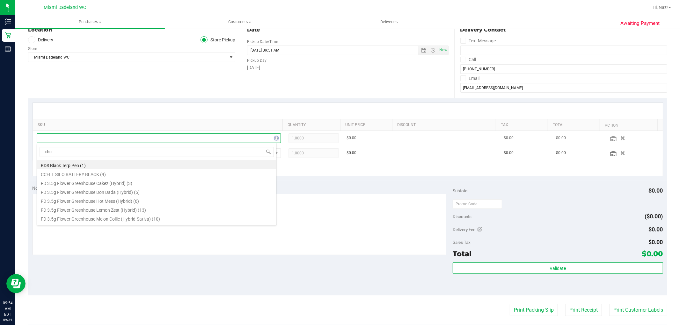
type input "choc"
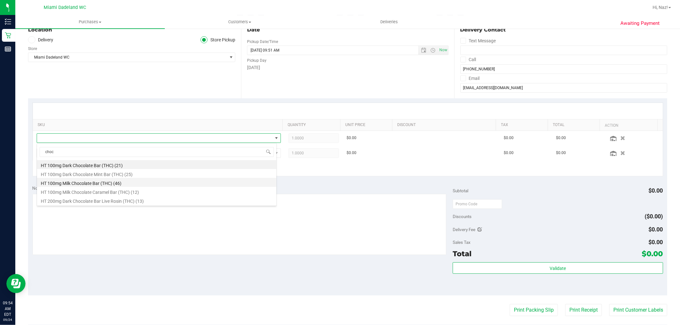
click at [122, 183] on li "HT 100mg Milk Chocolate Bar (THC) (46)" at bounding box center [156, 182] width 239 height 9
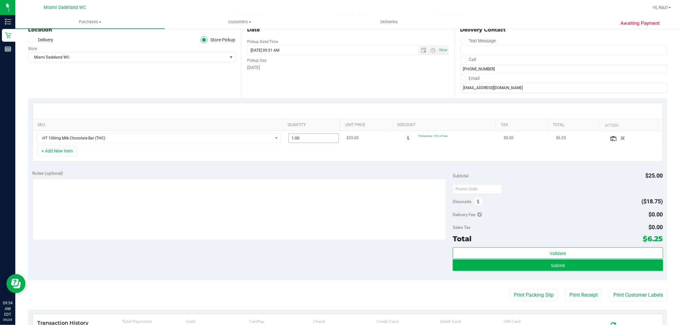
click at [303, 140] on span "1.00 1" at bounding box center [313, 138] width 50 height 10
type input "4"
type input "4.00"
click at [299, 161] on div "+ Add New Item" at bounding box center [347, 154] width 630 height 16
click at [61, 152] on button "+ Add New Item" at bounding box center [58, 151] width 40 height 11
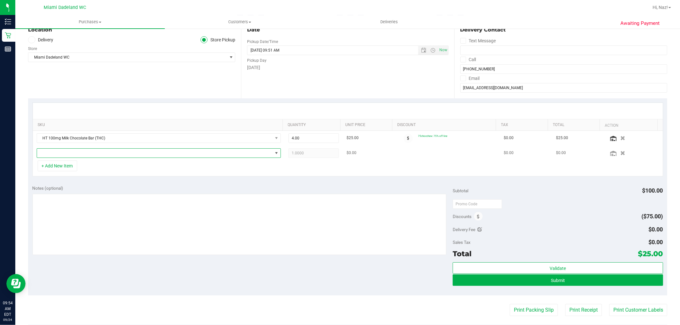
click at [85, 153] on span "NO DATA FOUND" at bounding box center [154, 153] width 235 height 9
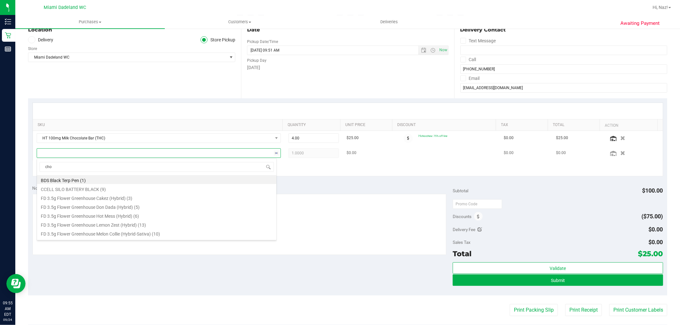
type input "choc"
click at [101, 182] on li "HT 100mg Dark Chocolate Bar (THC) (21)" at bounding box center [156, 179] width 239 height 9
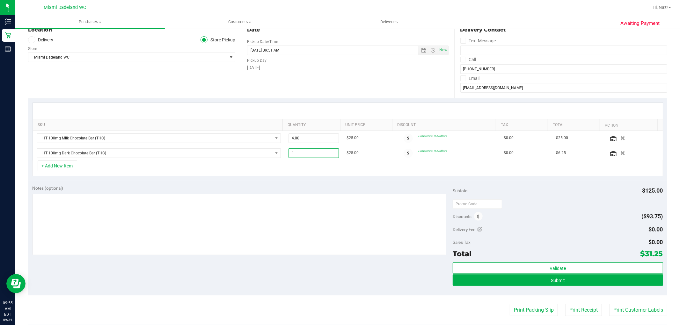
click at [301, 154] on span "1.00 1" at bounding box center [313, 153] width 50 height 10
click at [301, 154] on input "1" at bounding box center [314, 153] width 50 height 9
type input "4"
type input "4.00"
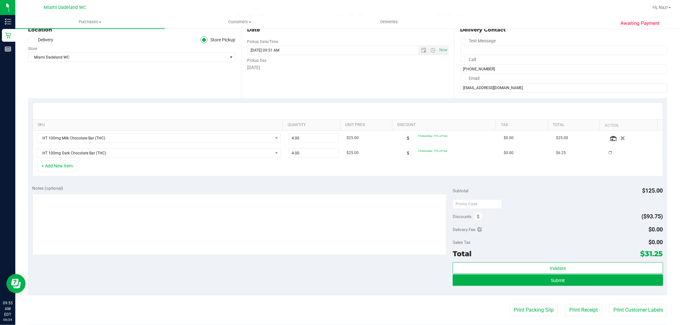
click at [309, 163] on div "+ Add New Item" at bounding box center [347, 169] width 630 height 16
click at [308, 164] on div "+ Add New Item" at bounding box center [347, 169] width 630 height 16
click at [294, 182] on div "Notes (optional) Subtotal $200.00 Discounts ($150.00) Delivery Fee $0.00 Sales …" at bounding box center [347, 238] width 639 height 115
click at [294, 183] on div "Notes (optional) Subtotal $200.00 Discounts ($150.00) Delivery Fee $0.00 Sales …" at bounding box center [347, 238] width 639 height 115
click at [295, 191] on div "Notes (optional)" at bounding box center [242, 188] width 420 height 6
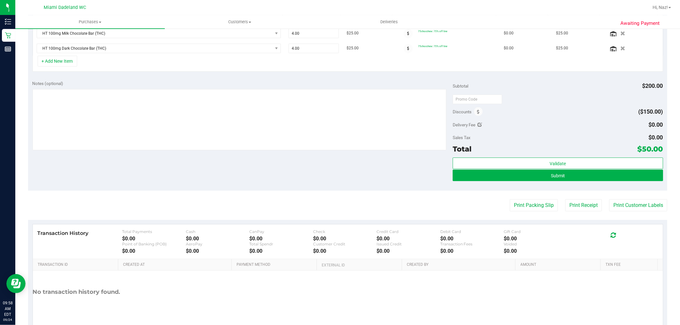
scroll to position [203, 0]
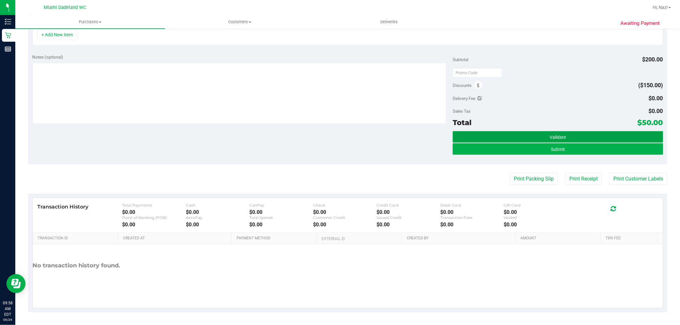
click at [347, 135] on span "Validate" at bounding box center [557, 137] width 16 height 5
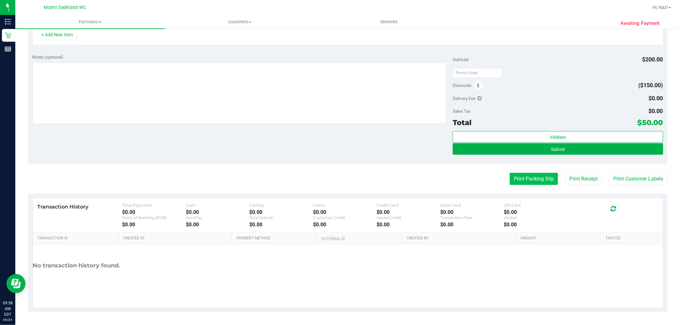
click at [347, 183] on button "Print Packing Slip" at bounding box center [533, 179] width 48 height 12
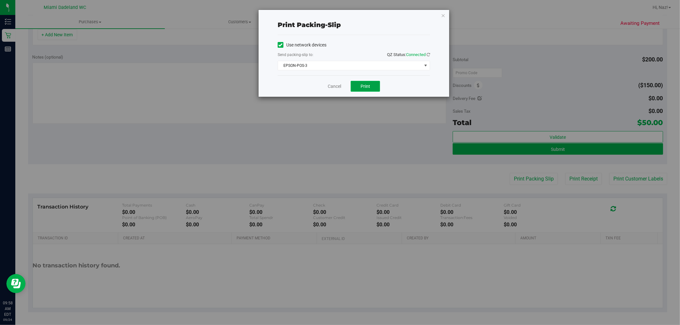
click at [347, 86] on span "Print" at bounding box center [365, 86] width 10 height 5
click at [324, 126] on div "Print packing-slip Use network devices Send packing-slip to: QZ Status: Connect…" at bounding box center [342, 162] width 684 height 325
click at [347, 18] on icon "button" at bounding box center [443, 15] width 4 height 8
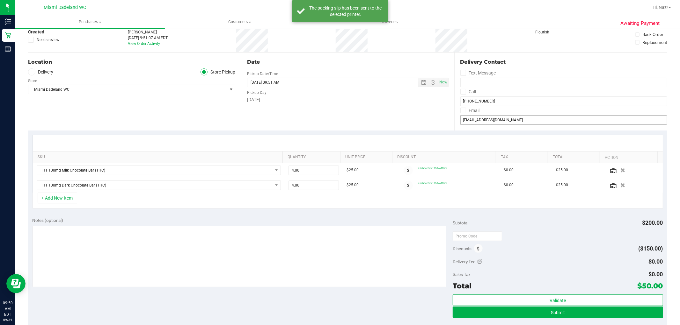
scroll to position [0, 0]
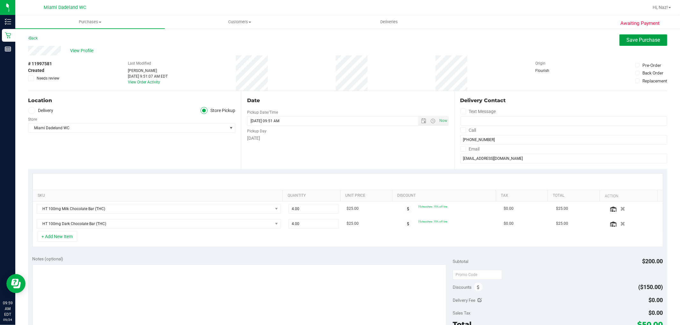
click at [347, 39] on span "Save Purchase" at bounding box center [642, 40] width 33 height 6
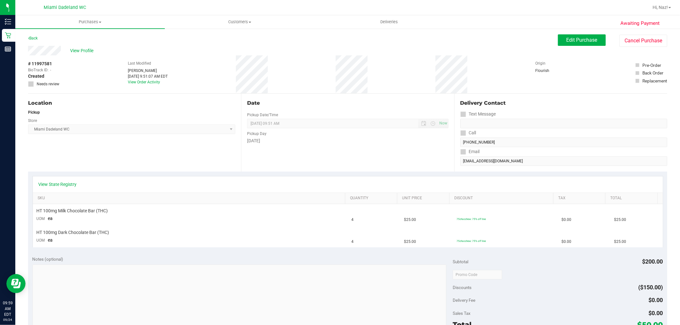
click at [347, 252] on div "Notes (optional) Subtotal $200.00 Discounts ($150.00) Delivery Fee $0.00 Sales …" at bounding box center [347, 309] width 639 height 115
click at [347, 248] on div "View State Registry SKU Quantity Unit Price Discount Tax Total HT 100mg Milk Ch…" at bounding box center [347, 212] width 639 height 80
click at [282, 212] on div "HT 100mg Milk Chocolate Bar (THC)" at bounding box center [190, 211] width 307 height 6
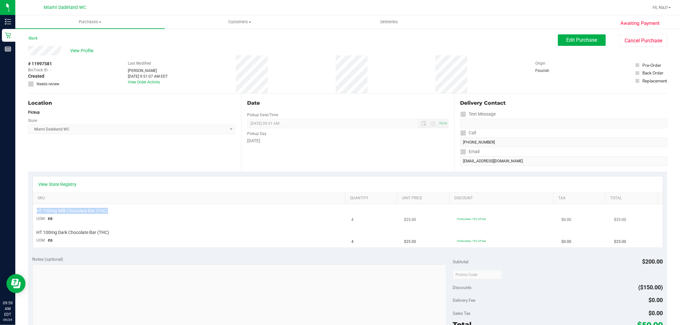
click at [282, 212] on div "HT 100mg Milk Chocolate Bar (THC)" at bounding box center [190, 211] width 307 height 6
click at [276, 198] on link "SKU" at bounding box center [190, 198] width 305 height 5
click at [254, 203] on th "SKU" at bounding box center [189, 198] width 312 height 11
click at [256, 202] on th "SKU" at bounding box center [189, 198] width 312 height 11
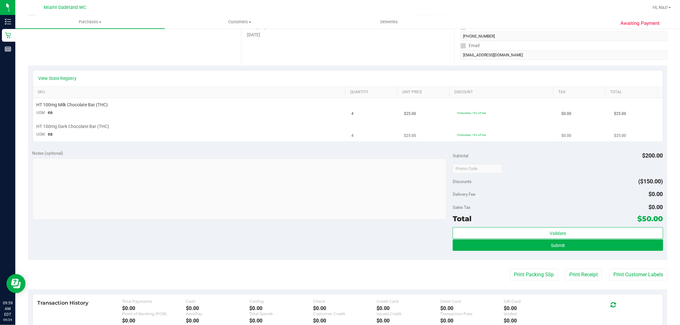
click at [347, 125] on td "75chocchew: 75% off line" at bounding box center [504, 130] width 105 height 21
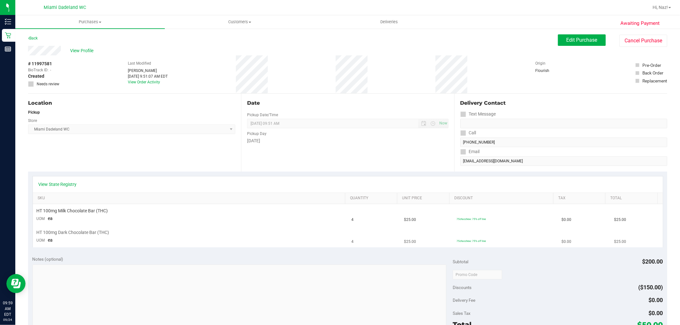
click at [347, 227] on td "$25.00" at bounding box center [426, 236] width 53 height 21
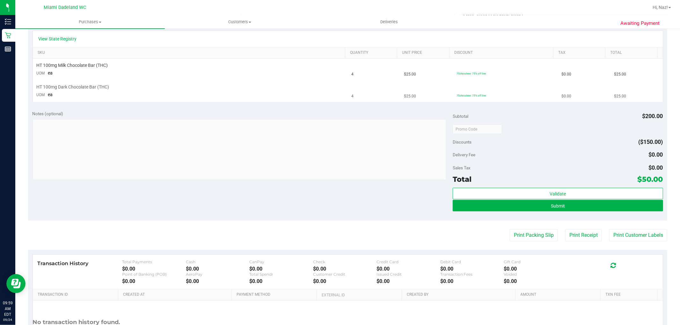
scroll to position [145, 0]
click at [347, 207] on button "Submit" at bounding box center [557, 205] width 210 height 11
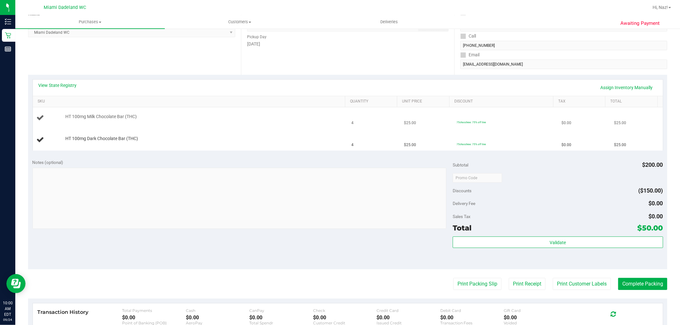
scroll to position [97, 0]
click at [258, 125] on td "HT 100mg Milk Chocolate Bar (THC)" at bounding box center [190, 119] width 315 height 22
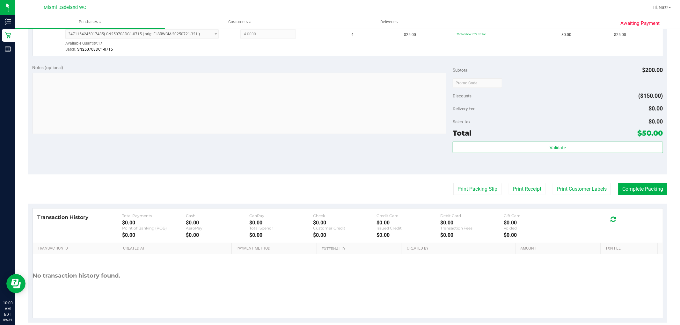
scroll to position [233, 0]
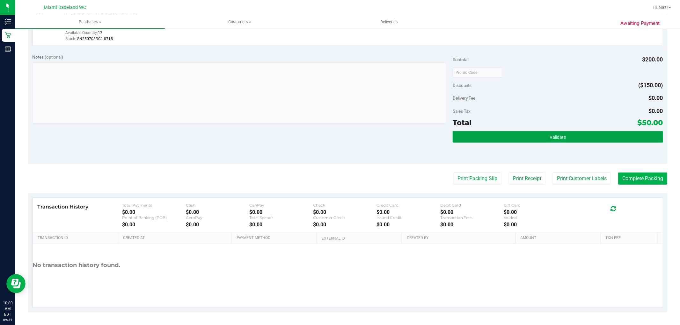
click at [347, 134] on button "Validate" at bounding box center [557, 136] width 210 height 11
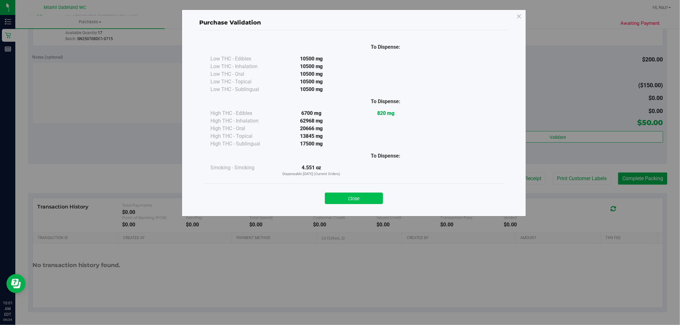
click at [347, 198] on button "Close" at bounding box center [354, 198] width 58 height 11
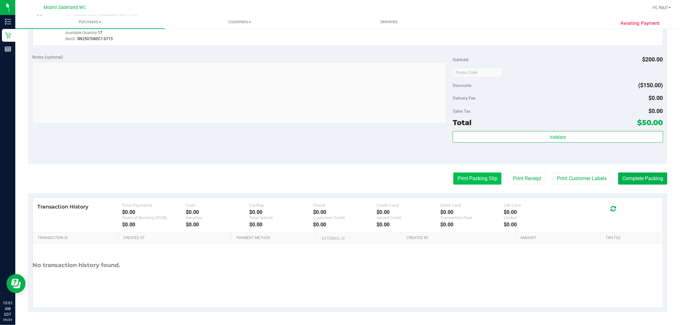
click at [347, 180] on button "Print Packing Slip" at bounding box center [477, 179] width 48 height 12
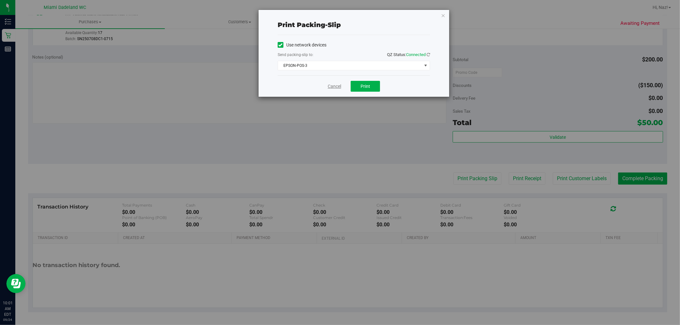
click at [335, 86] on link "Cancel" at bounding box center [334, 86] width 13 height 7
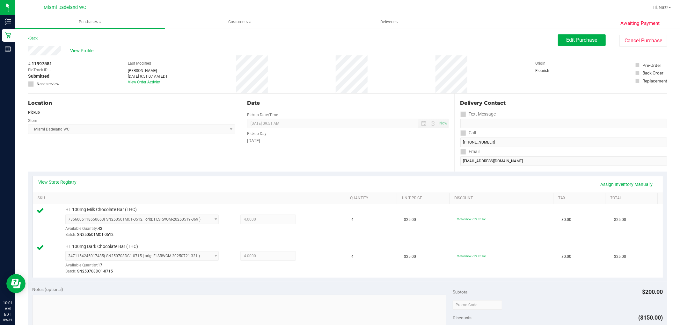
scroll to position [177, 0]
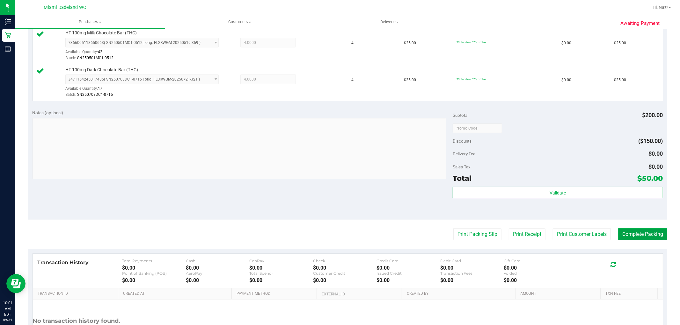
click at [347, 236] on button "Complete Packing" at bounding box center [642, 234] width 49 height 12
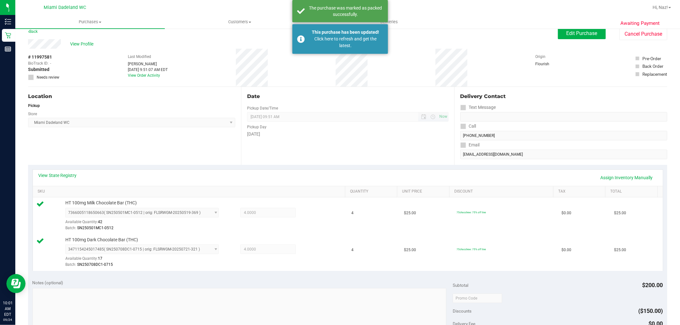
scroll to position [0, 0]
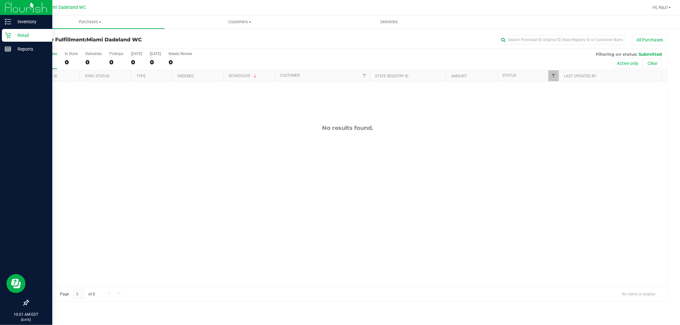
click at [8, 32] on icon at bounding box center [8, 35] width 6 height 6
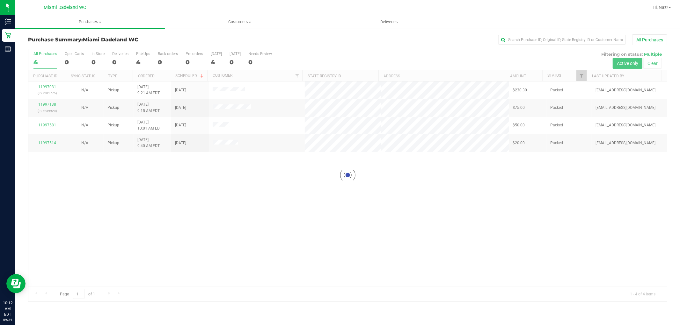
click at [307, 272] on div at bounding box center [347, 175] width 638 height 253
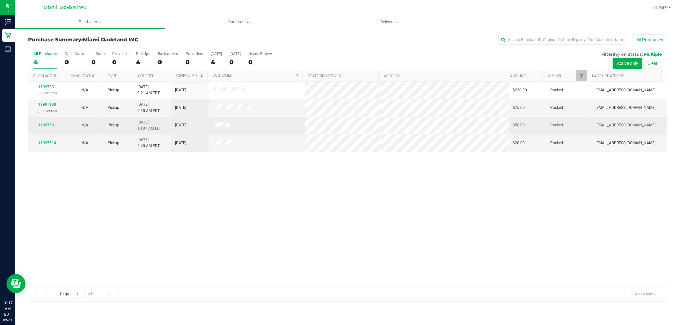
click at [46, 126] on link "11997581" at bounding box center [47, 125] width 18 height 4
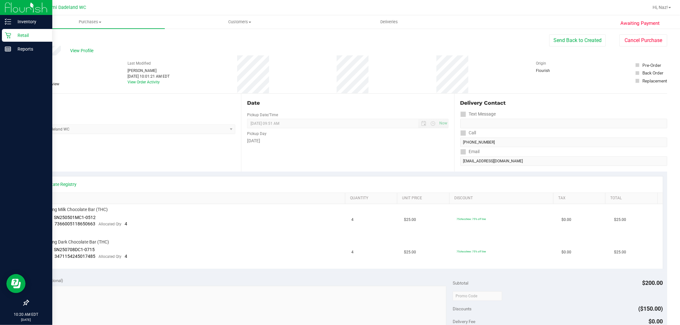
click at [15, 37] on p "Retail" at bounding box center [30, 36] width 38 height 8
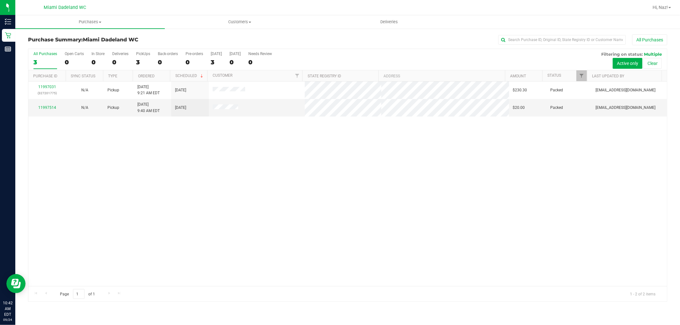
click at [152, 162] on div "11997031 (327201775) N/A Pickup 9/24/2025 9:21 AM EDT 9/24/2025 $230.30 Packed …" at bounding box center [347, 184] width 638 height 205
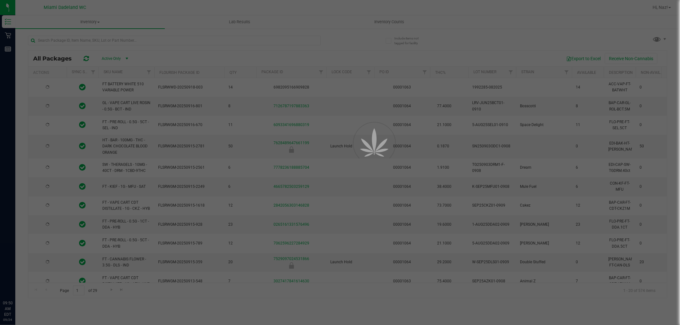
click at [98, 43] on div at bounding box center [340, 162] width 680 height 325
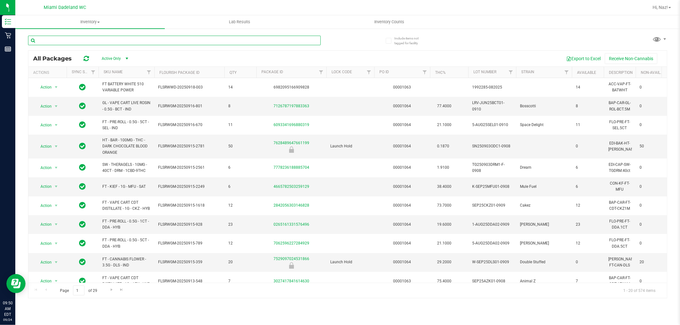
click at [93, 40] on input "text" at bounding box center [174, 41] width 292 height 10
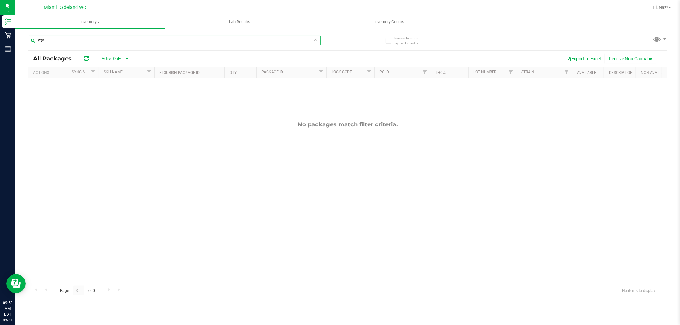
type input "wty"
click at [62, 42] on input "wty" at bounding box center [174, 41] width 292 height 10
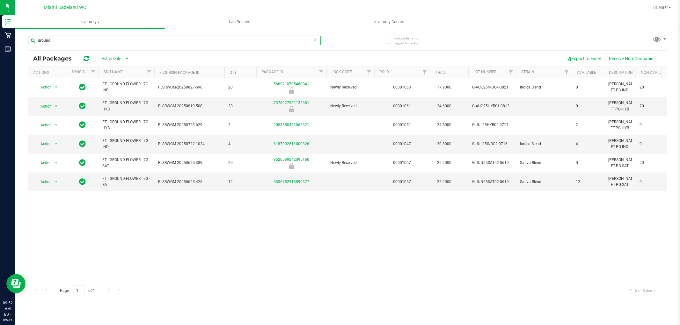
type input "ground"
click at [189, 212] on div "Action Action Global inventory Package audit log Print package label Print prod…" at bounding box center [347, 180] width 638 height 205
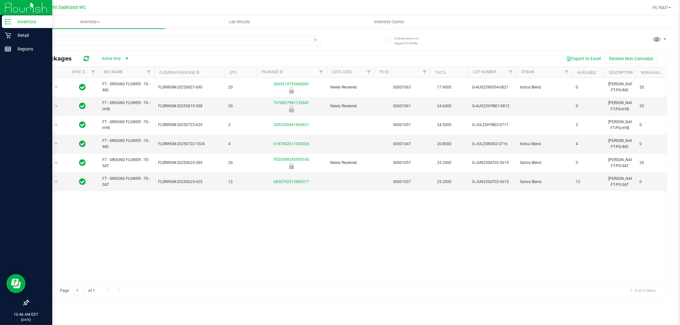
click at [7, 20] on icon at bounding box center [8, 21] width 6 height 6
click at [9, 18] on icon at bounding box center [8, 21] width 6 height 6
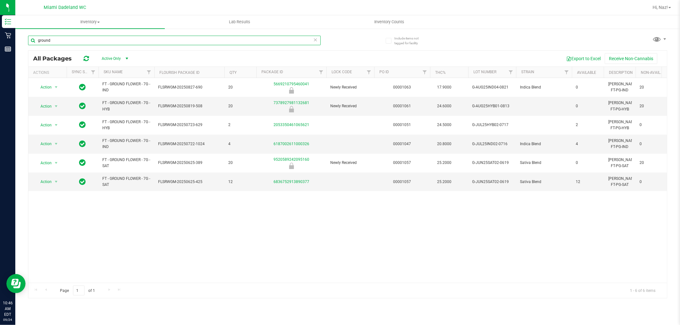
click at [185, 41] on input "ground" at bounding box center [174, 41] width 292 height 10
click at [185, 42] on input "ground" at bounding box center [174, 41] width 292 height 10
click at [458, 33] on div "Inventory All packages All inventory Waste log Lab Results Inventory Counts" at bounding box center [347, 170] width 664 height 310
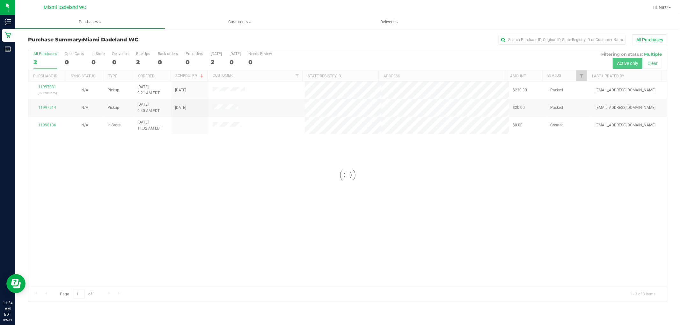
click at [68, 161] on div at bounding box center [347, 175] width 638 height 253
click at [473, 21] on ul "Purchases Summary of purchases Fulfillment All purchases Customers All customer…" at bounding box center [355, 22] width 680 height 14
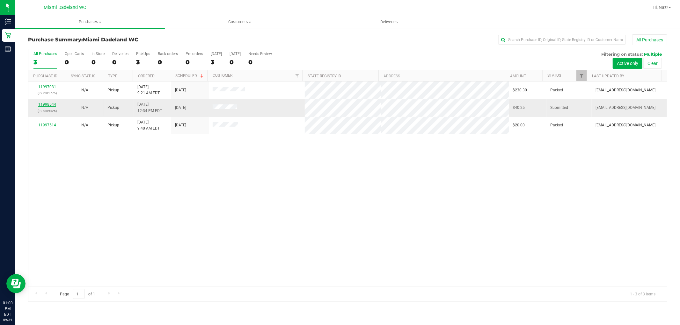
click at [44, 105] on link "11998544" at bounding box center [47, 104] width 18 height 4
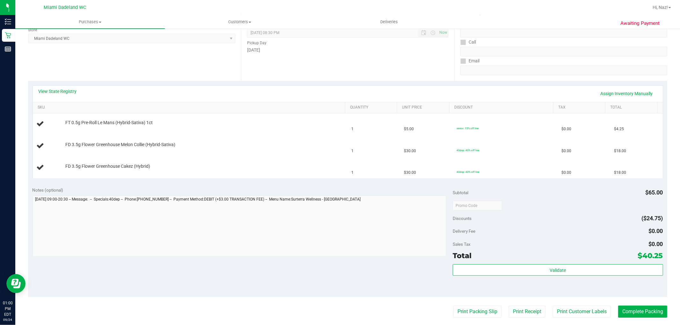
scroll to position [12, 0]
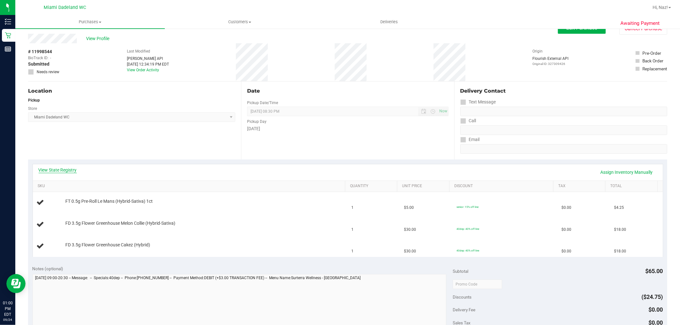
click at [74, 170] on link "View State Registry" at bounding box center [58, 170] width 38 height 6
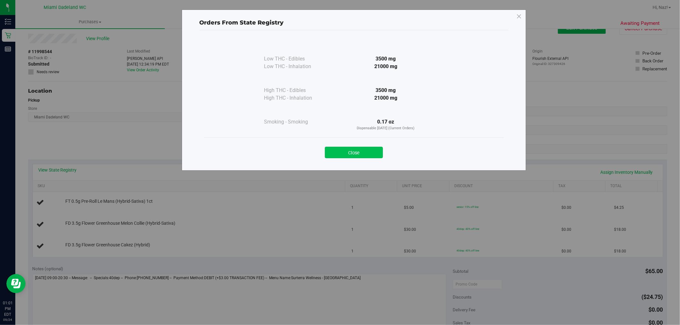
click at [348, 152] on button "Close" at bounding box center [354, 152] width 58 height 11
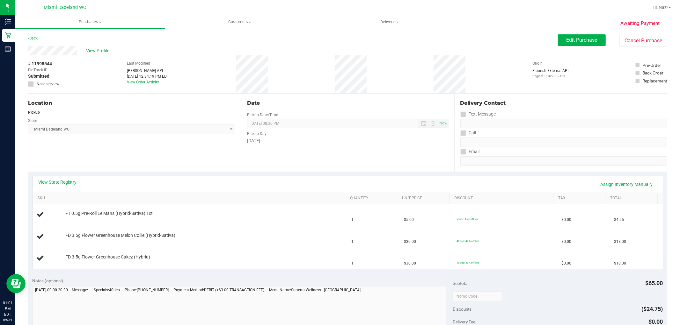
scroll to position [1, 0]
click at [584, 42] on span "Edit Purchase" at bounding box center [581, 39] width 31 height 6
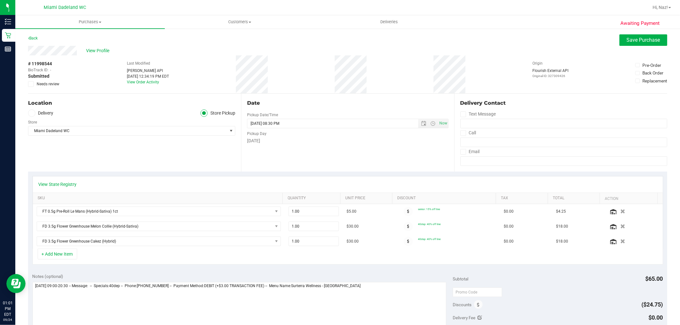
click at [31, 84] on icon at bounding box center [31, 84] width 4 height 0
click at [0, 0] on input "Needs review" at bounding box center [0, 0] width 0 height 0
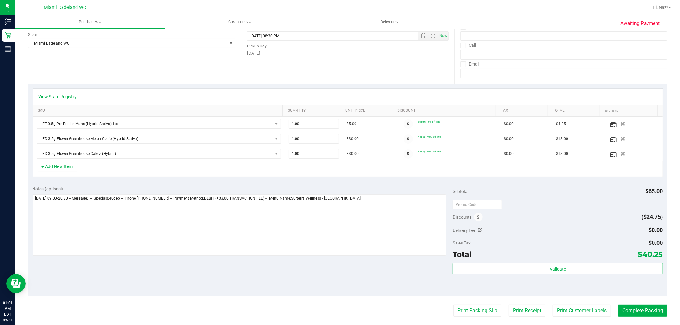
scroll to position [84, 0]
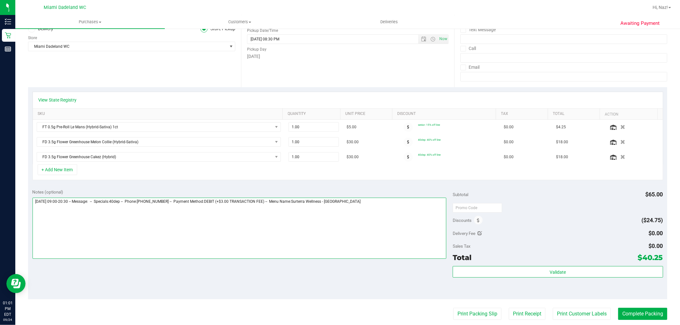
click at [388, 203] on textarea at bounding box center [239, 228] width 414 height 61
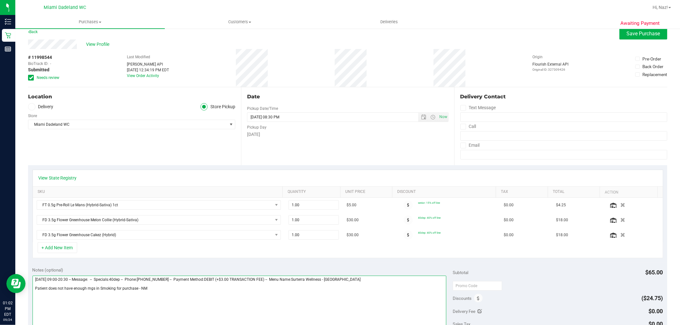
scroll to position [0, 0]
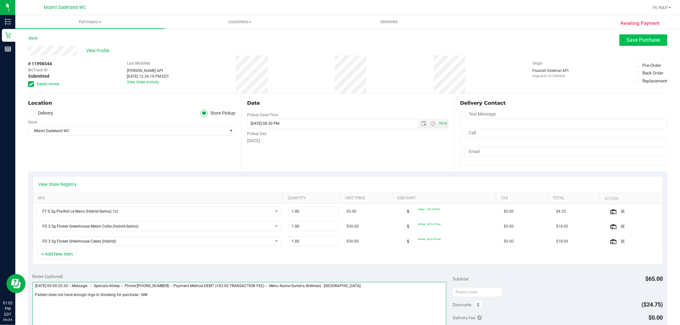
type textarea "Wednesday 09/24/2025 09:00-20:30 -- Message: -- Specials:40dep -- Phone:7864176…"
click at [639, 37] on span "Save Purchase" at bounding box center [642, 40] width 33 height 6
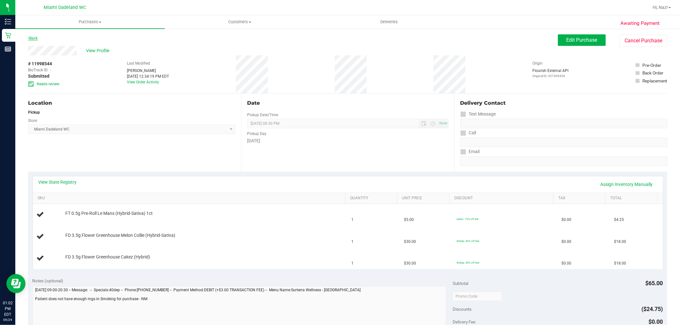
click at [36, 39] on link "Back" at bounding box center [33, 38] width 10 height 4
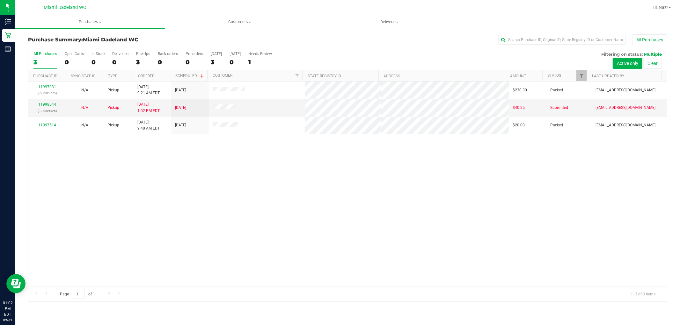
click at [313, 58] on div "All Purchases 3 Open Carts 0 In Store 0 Deliveries 0 PickUps 3 Back-orders 0 Pr…" at bounding box center [347, 59] width 638 height 21
click at [53, 104] on link "11998544" at bounding box center [47, 104] width 18 height 4
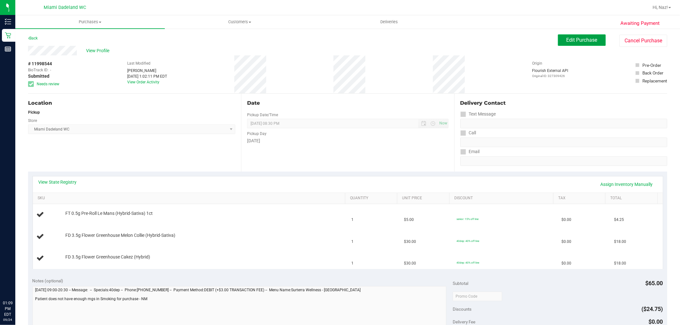
click at [558, 34] on button "Edit Purchase" at bounding box center [582, 39] width 48 height 11
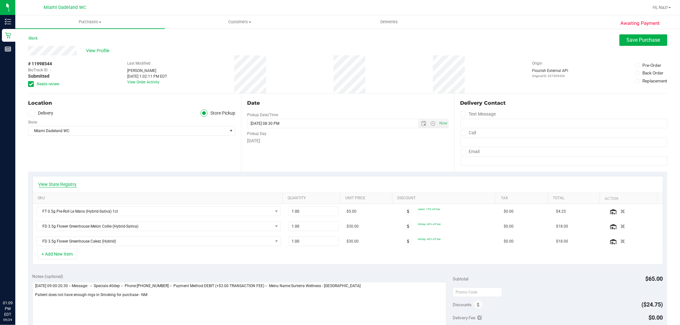
click at [62, 184] on link "View State Registry" at bounding box center [58, 184] width 38 height 6
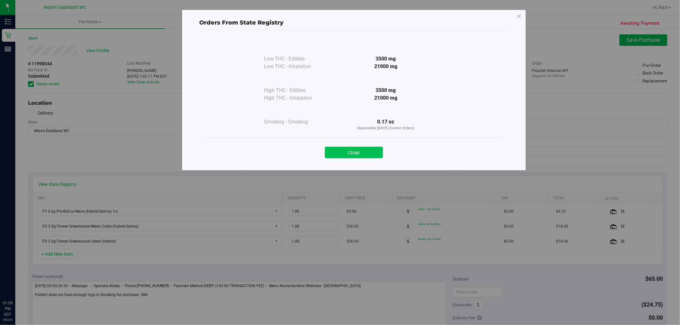
click at [354, 151] on button "Close" at bounding box center [354, 152] width 58 height 11
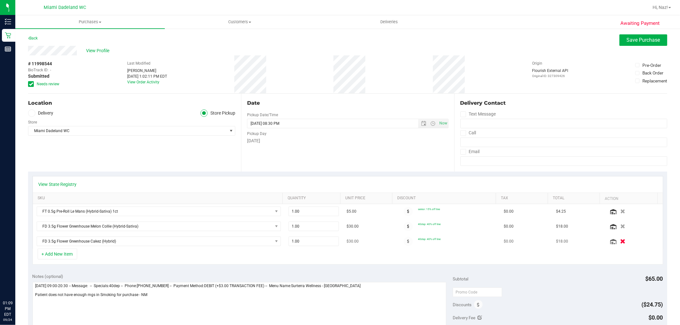
click at [620, 242] on icon "button" at bounding box center [622, 241] width 5 height 5
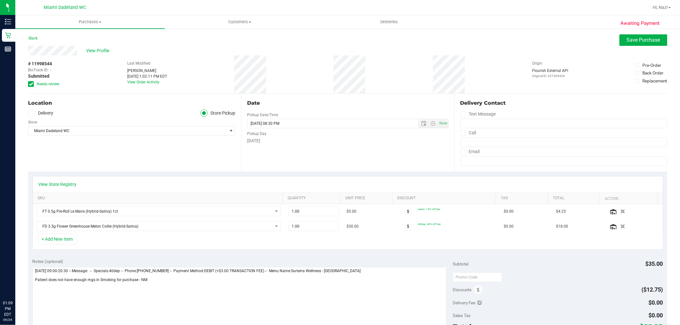
click at [288, 177] on div "View State Registry" at bounding box center [348, 185] width 630 height 16
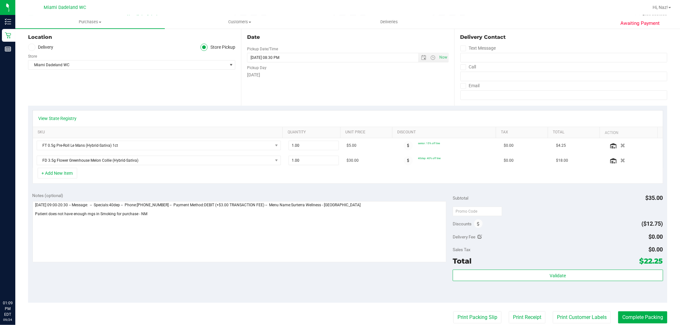
scroll to position [71, 0]
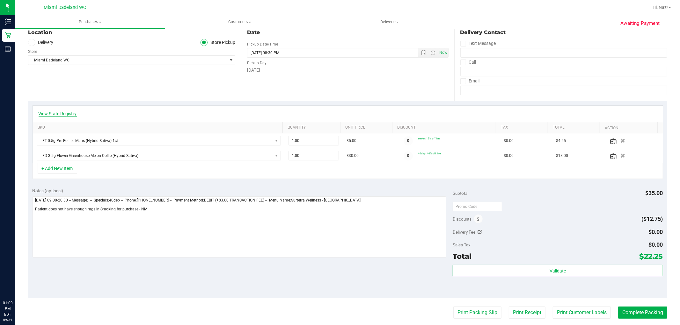
click at [69, 116] on link "View State Registry" at bounding box center [58, 114] width 38 height 6
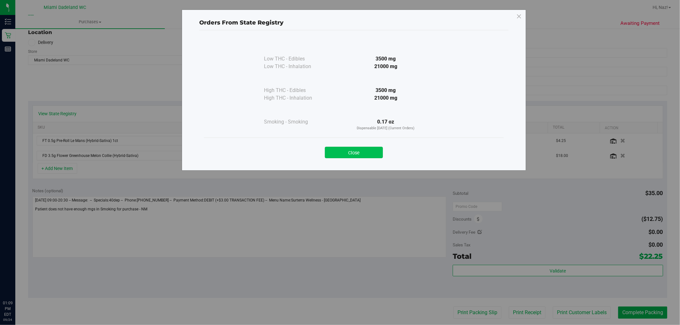
click at [369, 150] on button "Close" at bounding box center [354, 152] width 58 height 11
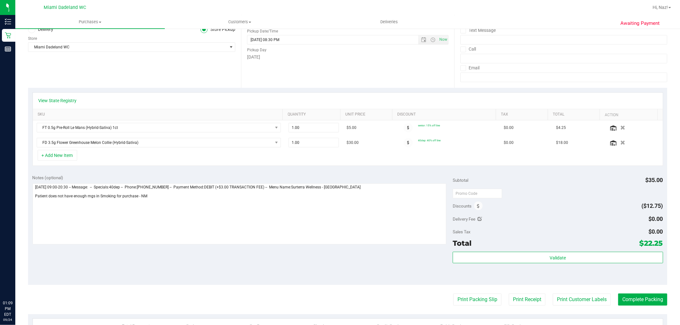
scroll to position [35, 0]
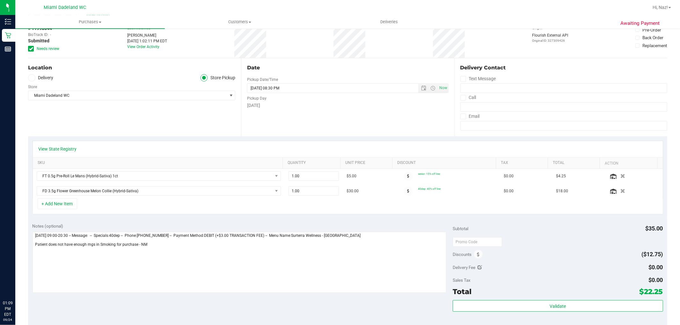
click at [545, 299] on div "Subtotal $35.00 Discounts ($12.75) Delivery Fee $0.00 Sales Tax $0.00 Total $22…" at bounding box center [557, 276] width 210 height 106
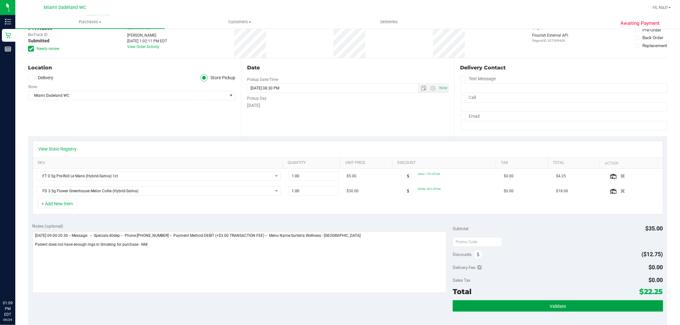
click at [546, 303] on button "Validate" at bounding box center [557, 305] width 210 height 11
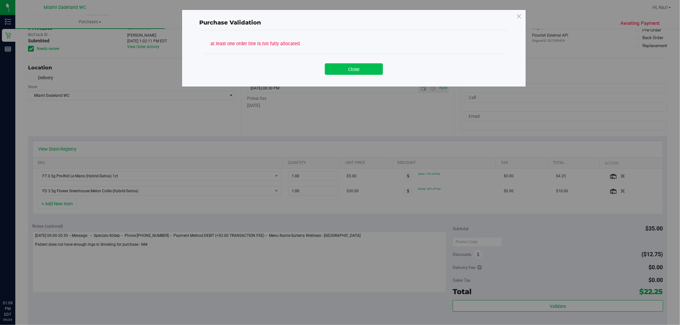
click at [343, 68] on button "Close" at bounding box center [354, 68] width 58 height 11
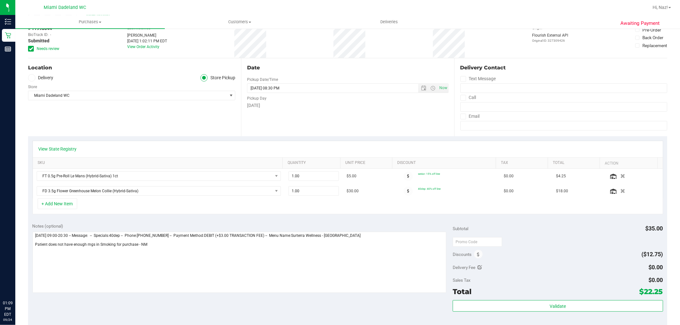
click at [273, 136] on div "View State Registry SKU Quantity Unit Price Discount Tax Total Action FT 0.5g P…" at bounding box center [347, 177] width 639 height 83
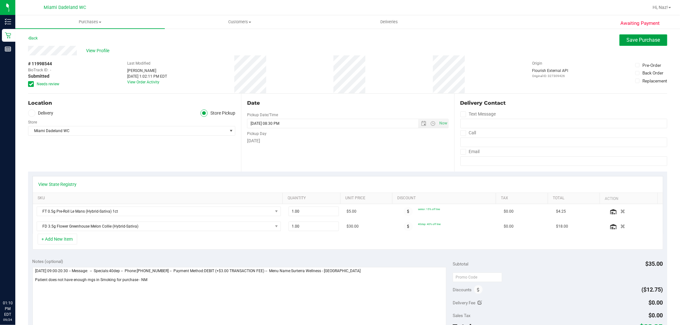
click at [627, 43] on button "Save Purchase" at bounding box center [643, 39] width 48 height 11
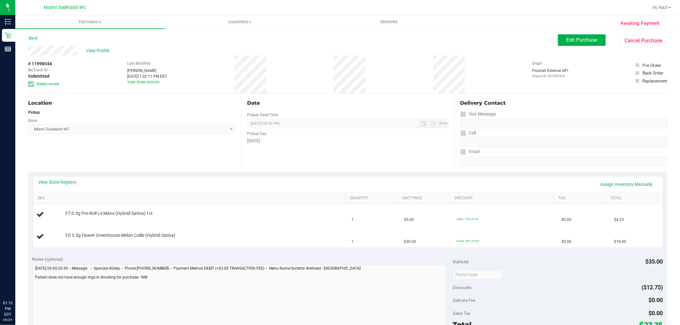
click at [370, 184] on div "View State Registry Assign Inventory Manually" at bounding box center [348, 184] width 618 height 11
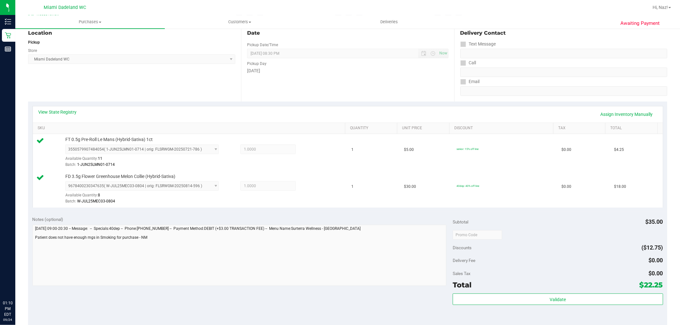
scroll to position [141, 0]
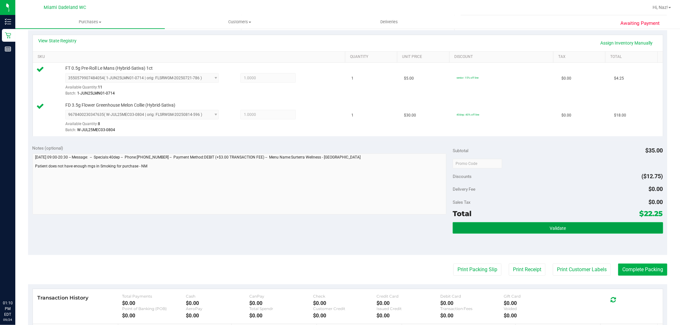
click at [546, 233] on button "Validate" at bounding box center [557, 227] width 210 height 11
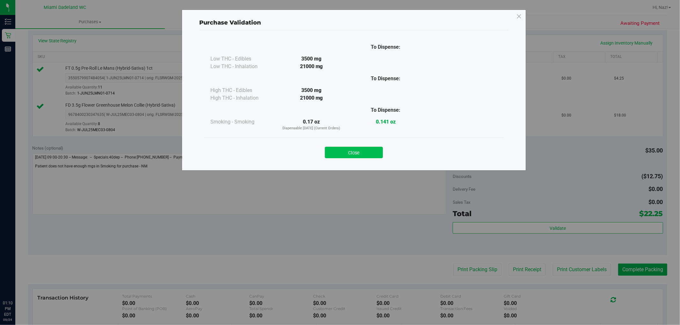
click at [375, 154] on button "Close" at bounding box center [354, 152] width 58 height 11
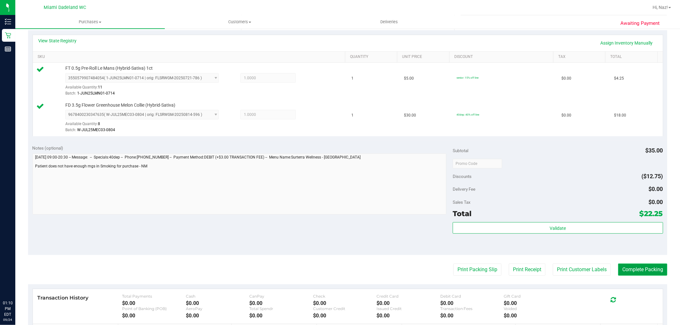
click at [632, 270] on button "Complete Packing" at bounding box center [642, 270] width 49 height 12
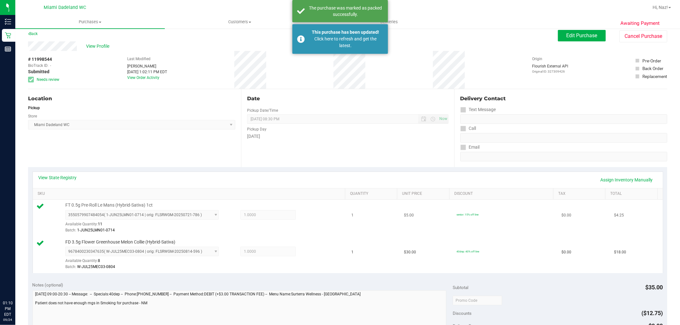
scroll to position [0, 0]
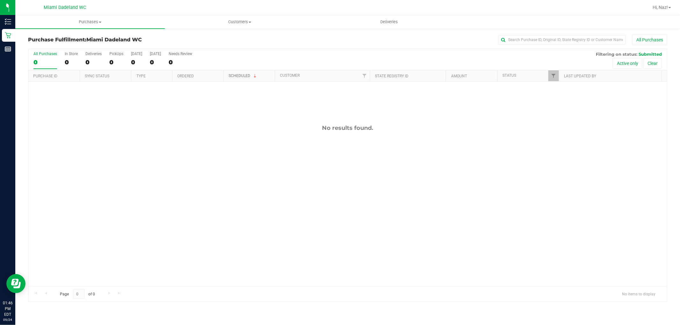
click at [237, 78] on link "Scheduled" at bounding box center [243, 76] width 29 height 4
click at [252, 60] on div "All Purchases 0 In Store 0 Deliveries 0 PickUps 0 [DATE] 0 [DATE] 0 Needs Revie…" at bounding box center [347, 59] width 638 height 21
click at [312, 42] on div "All Purchases" at bounding box center [454, 39] width 426 height 11
